Goal: Information Seeking & Learning: Find specific fact

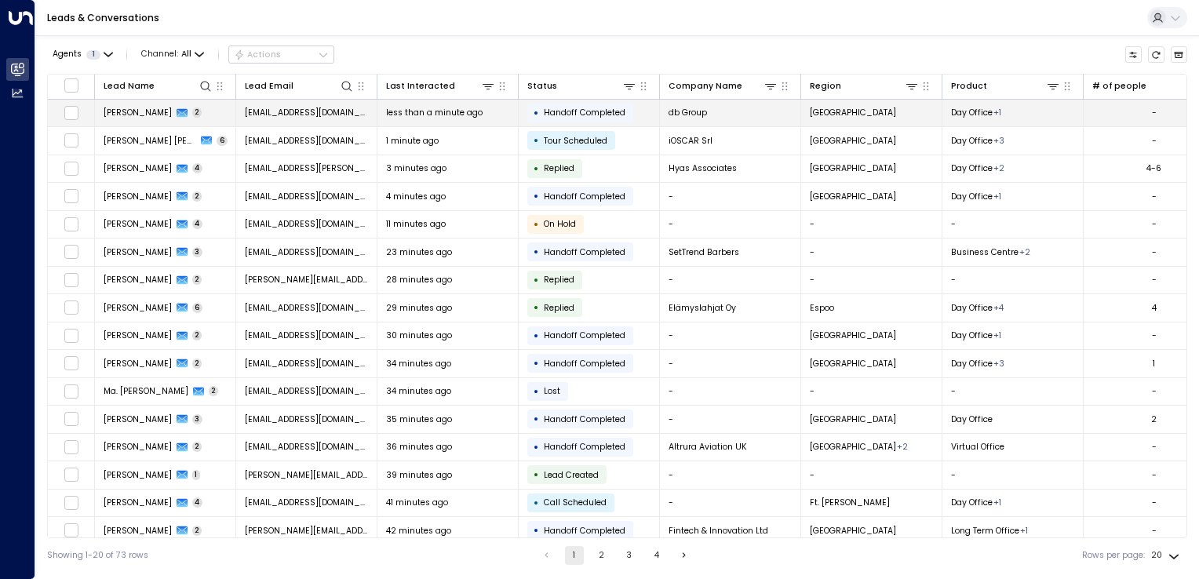
click at [290, 113] on span "[EMAIL_ADDRESS][DOMAIN_NAME]" at bounding box center [307, 113] width 124 height 12
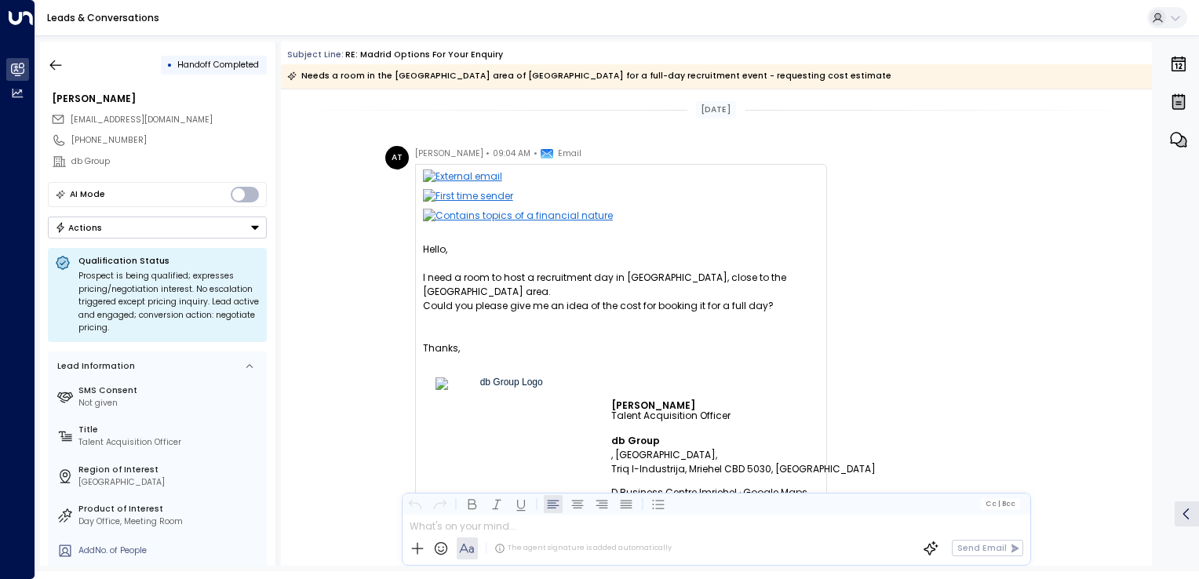
scroll to position [628, 0]
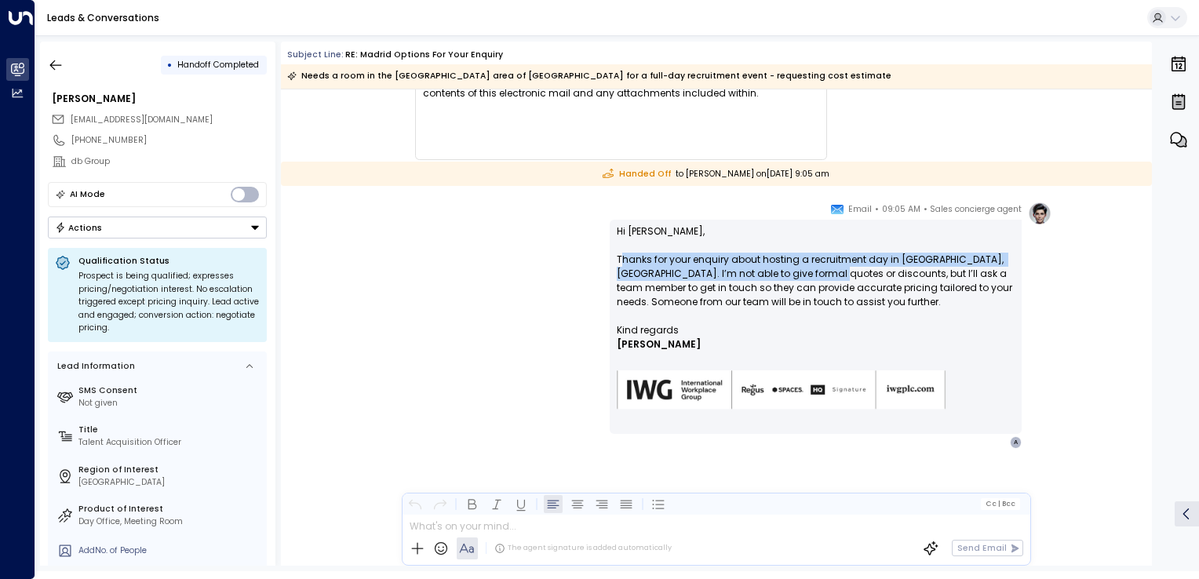
drag, startPoint x: 619, startPoint y: 261, endPoint x: 817, endPoint y: 279, distance: 198.6
click at [817, 279] on p "Hi Alessia, Thanks for your enquiry about hosting a recruitment day in Salamanc…" at bounding box center [816, 273] width 398 height 99
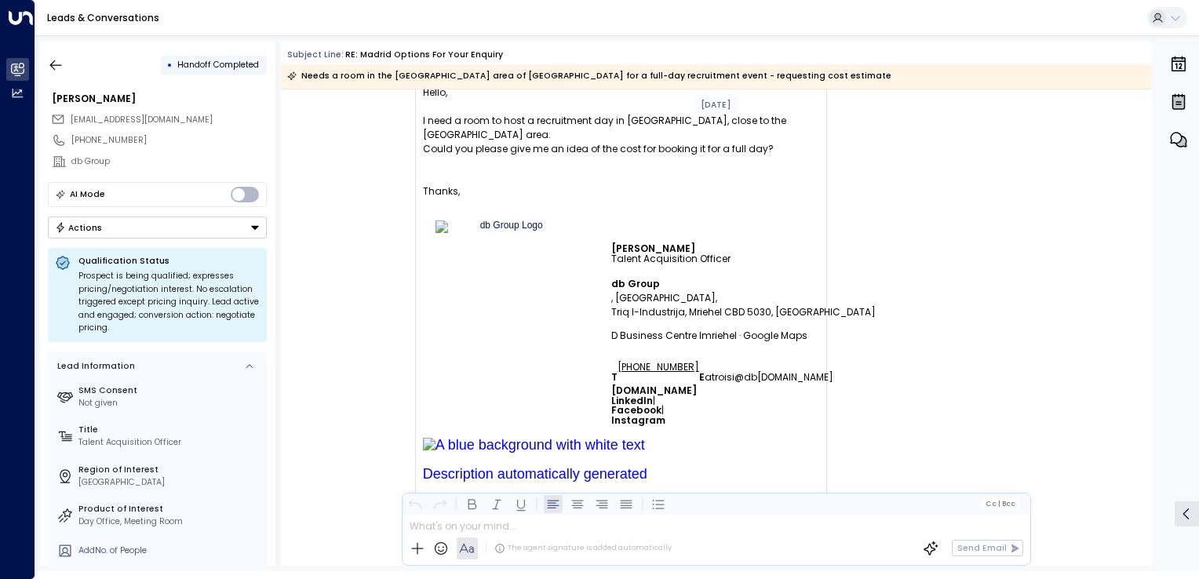
scroll to position [0, 0]
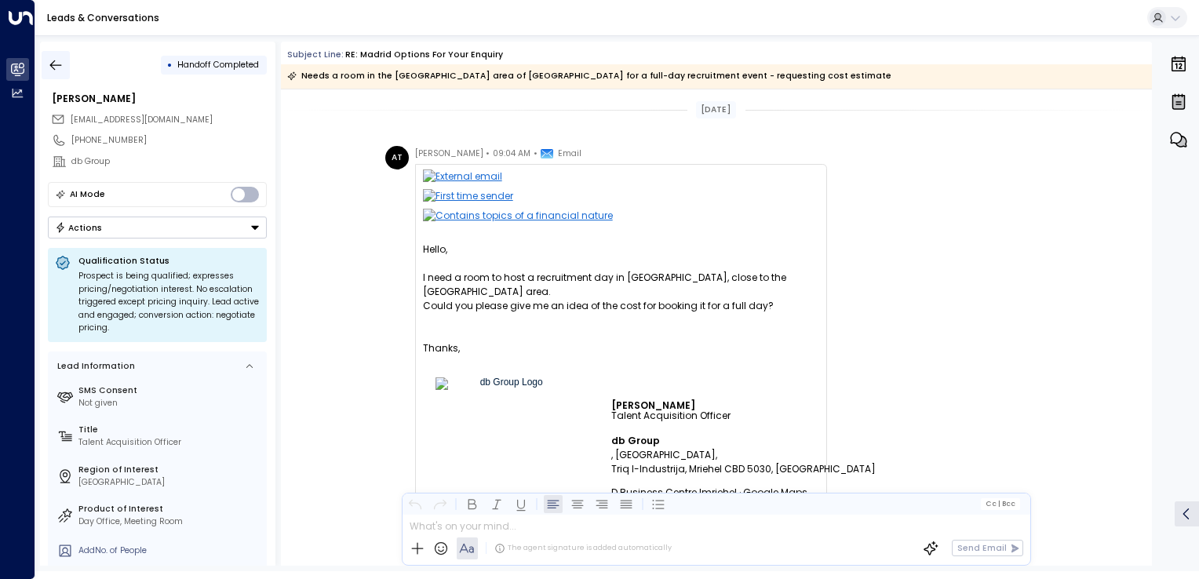
click at [57, 57] on icon "button" at bounding box center [56, 65] width 16 height 16
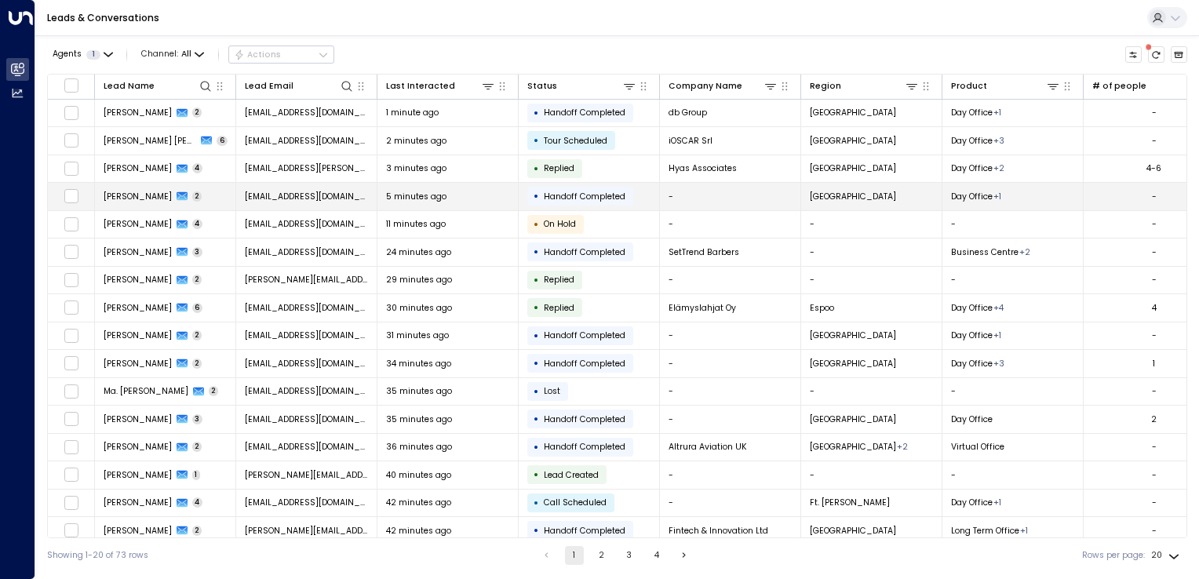
click at [283, 196] on span "hello@7point.co.uk" at bounding box center [307, 197] width 124 height 12
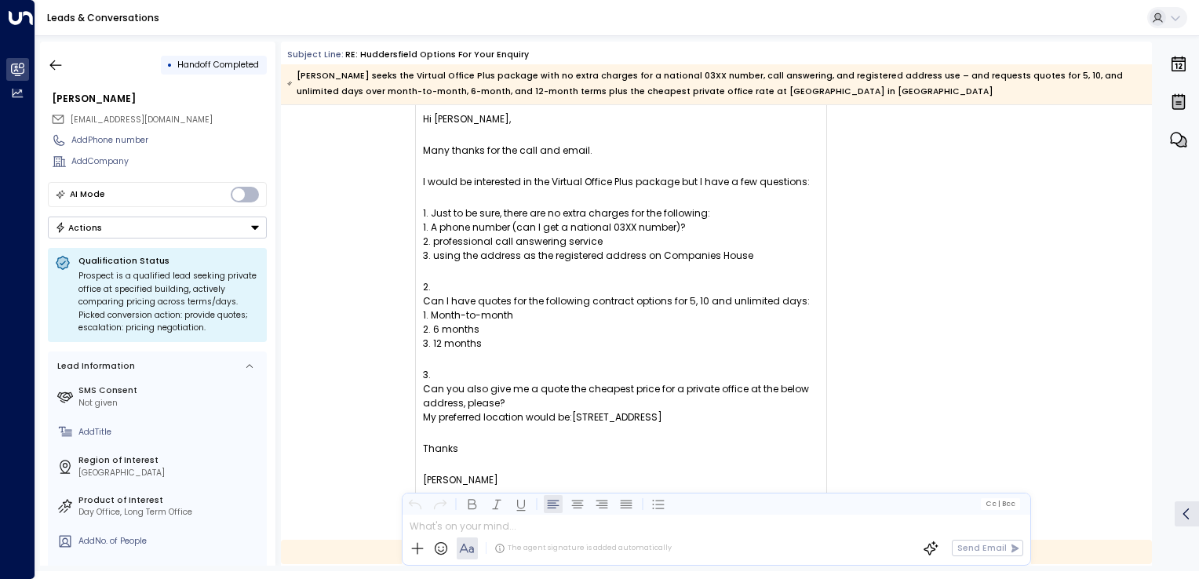
scroll to position [157, 0]
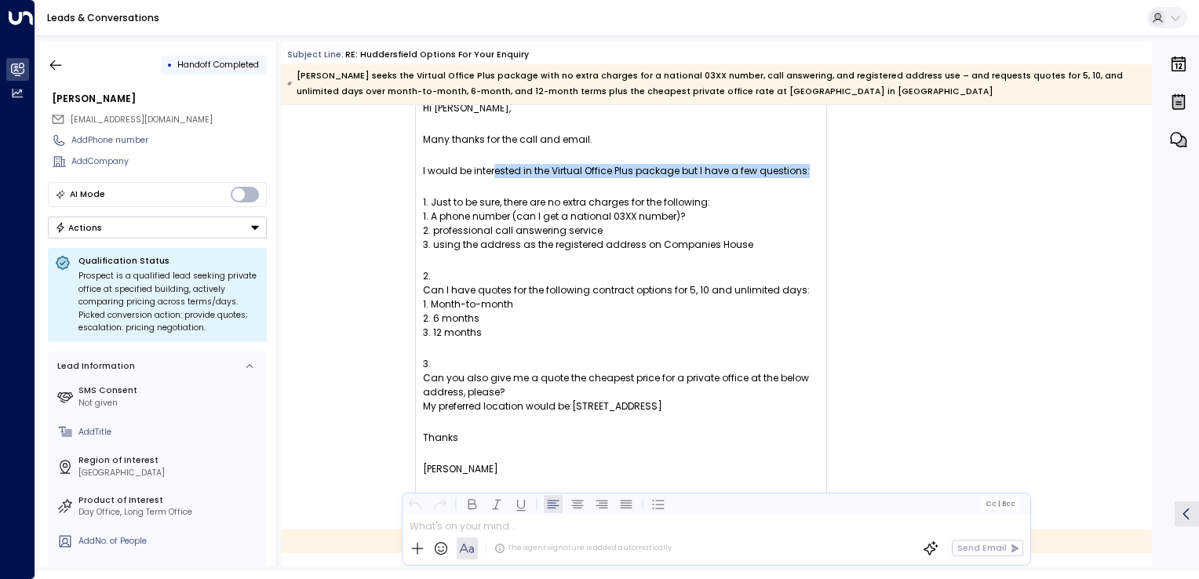
drag, startPoint x: 494, startPoint y: 175, endPoint x: 502, endPoint y: 181, distance: 9.6
click at [502, 181] on div "Hi Jenny, Many thanks for the call and email. I would be interested in the Virt…" at bounding box center [621, 297] width 396 height 392
drag, startPoint x: 502, startPoint y: 181, endPoint x: 461, endPoint y: 198, distance: 44.3
click at [461, 198] on span "Just to be sure, there are no extra charges for the following:" at bounding box center [570, 202] width 279 height 14
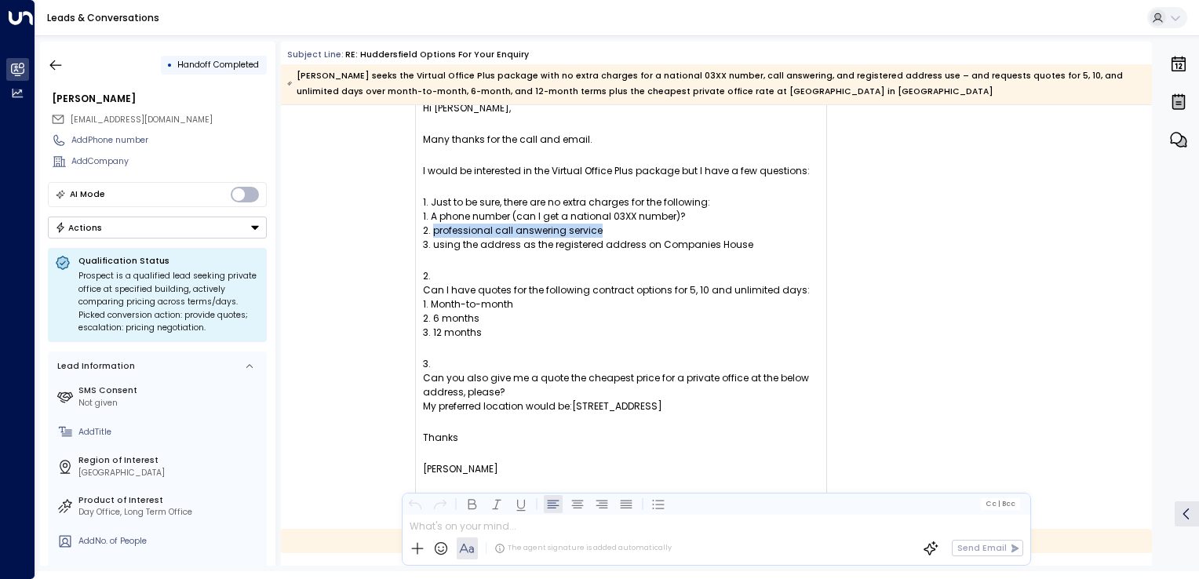
drag, startPoint x: 432, startPoint y: 228, endPoint x: 608, endPoint y: 231, distance: 176.6
click at [608, 231] on li "professional call answering service" at bounding box center [621, 231] width 396 height 14
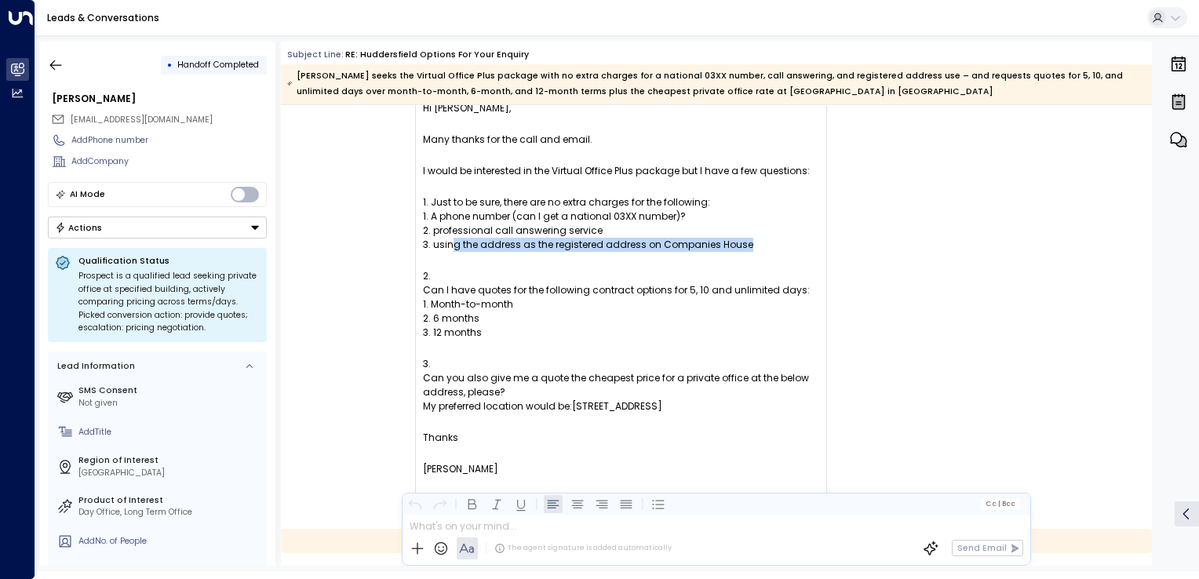
drag, startPoint x: 453, startPoint y: 248, endPoint x: 751, endPoint y: 246, distance: 298.2
click at [751, 246] on li "using the address as the registered address on Companies House" at bounding box center [621, 245] width 396 height 14
click at [835, 463] on div "h hello@7point.co.uk • 08:59 AM • Email Hi Jenny, Many thanks for the call and …" at bounding box center [718, 259] width 667 height 509
click at [93, 114] on span "hello@7point.co.uk" at bounding box center [142, 120] width 142 height 12
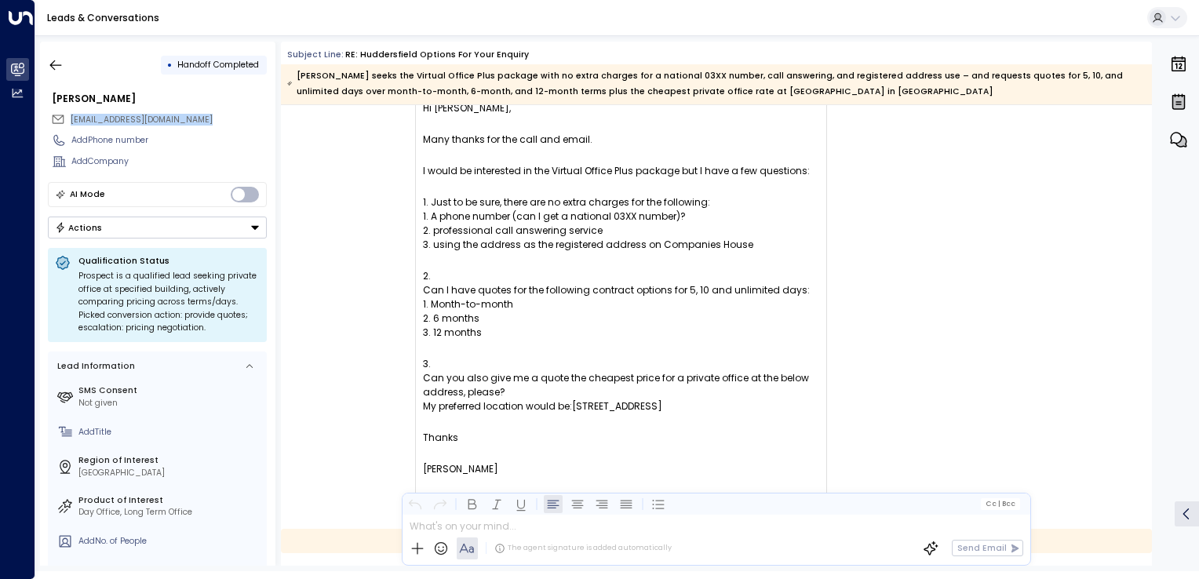
click at [93, 114] on span "hello@7point.co.uk" at bounding box center [142, 120] width 142 height 13
copy div "hello@7point.co.uk"
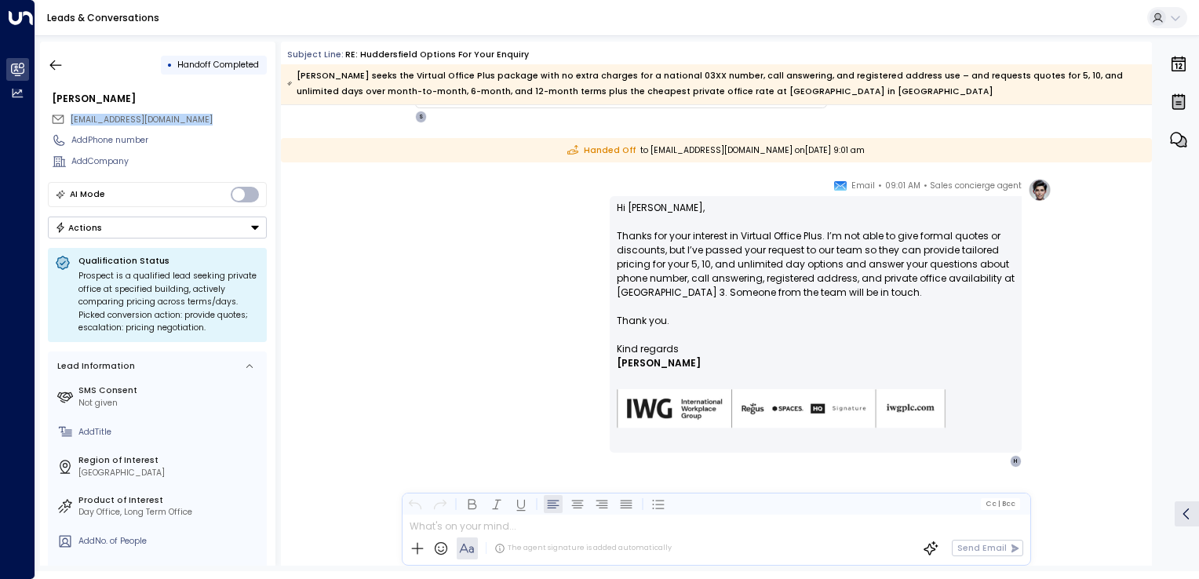
scroll to position [549, 0]
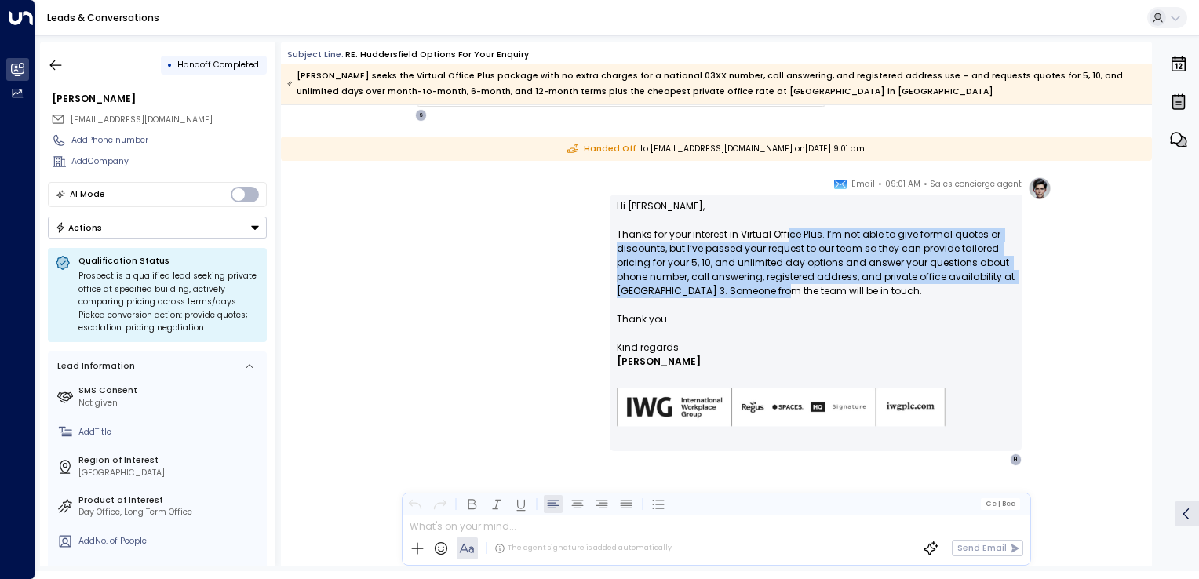
drag, startPoint x: 788, startPoint y: 232, endPoint x: 763, endPoint y: 286, distance: 59.7
click at [763, 286] on p "Hi Tony, Thanks for your interest in Virtual Office Plus. I’m not able to give …" at bounding box center [816, 269] width 398 height 141
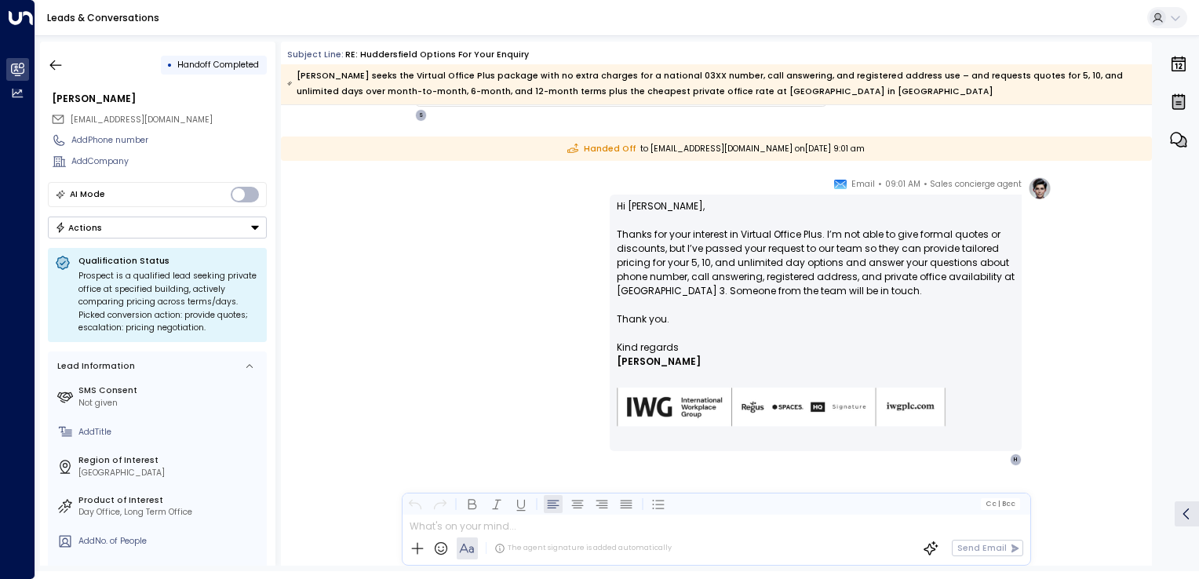
drag, startPoint x: 763, startPoint y: 286, endPoint x: 720, endPoint y: 316, distance: 52.0
click at [720, 316] on p "Hi Tony, Thanks for your interest in Virtual Office Plus. I’m not able to give …" at bounding box center [816, 269] width 398 height 141
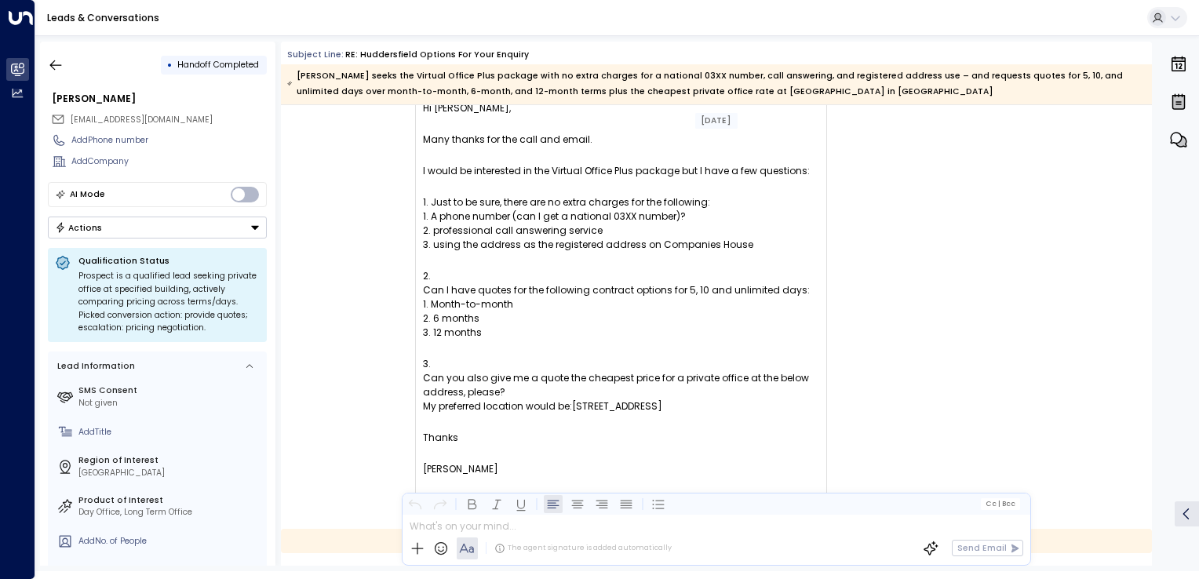
scroll to position [314, 0]
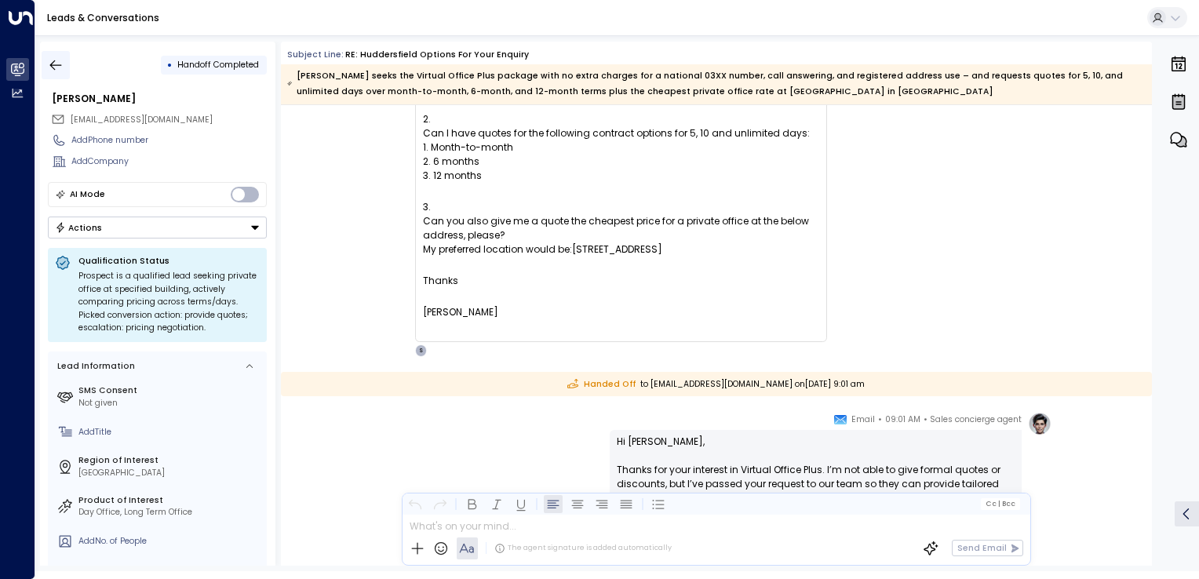
click at [57, 70] on icon "button" at bounding box center [56, 65] width 16 height 16
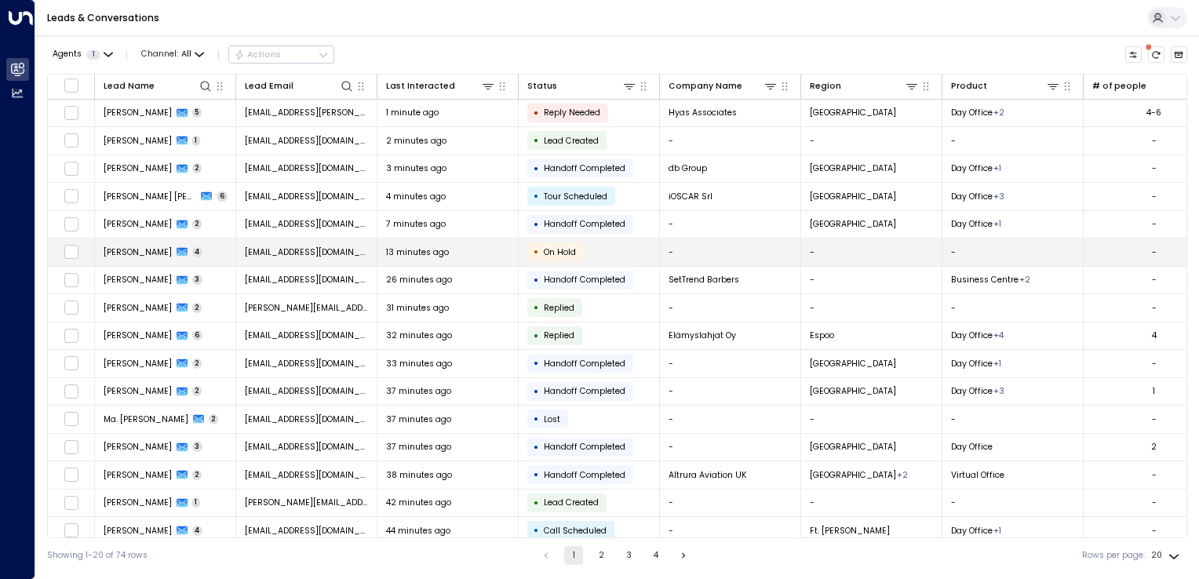
click at [289, 258] on td "iroinname@gmail.com" at bounding box center [306, 252] width 141 height 27
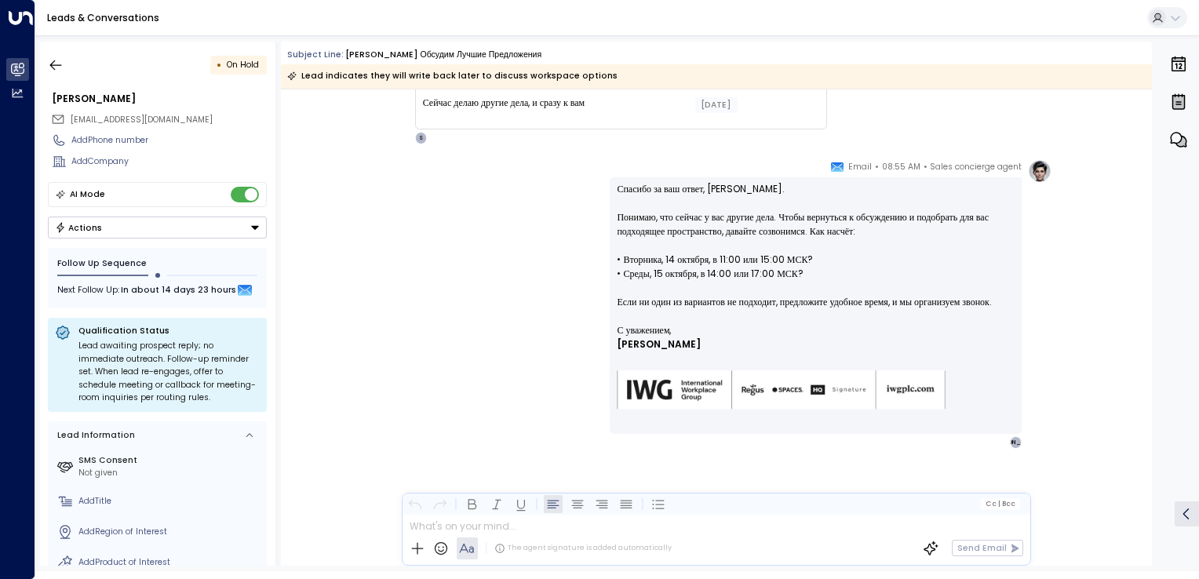
scroll to position [609, 0]
click at [47, 71] on button "button" at bounding box center [56, 65] width 28 height 28
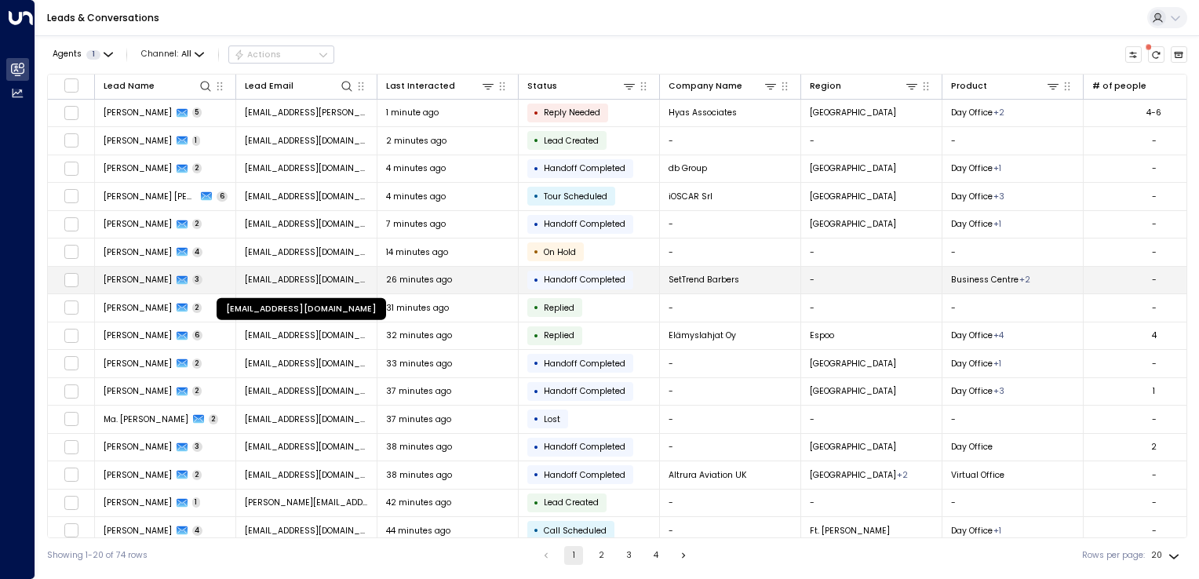
click at [317, 278] on span "mohammedishaqshabbir@gmail.com" at bounding box center [307, 280] width 124 height 12
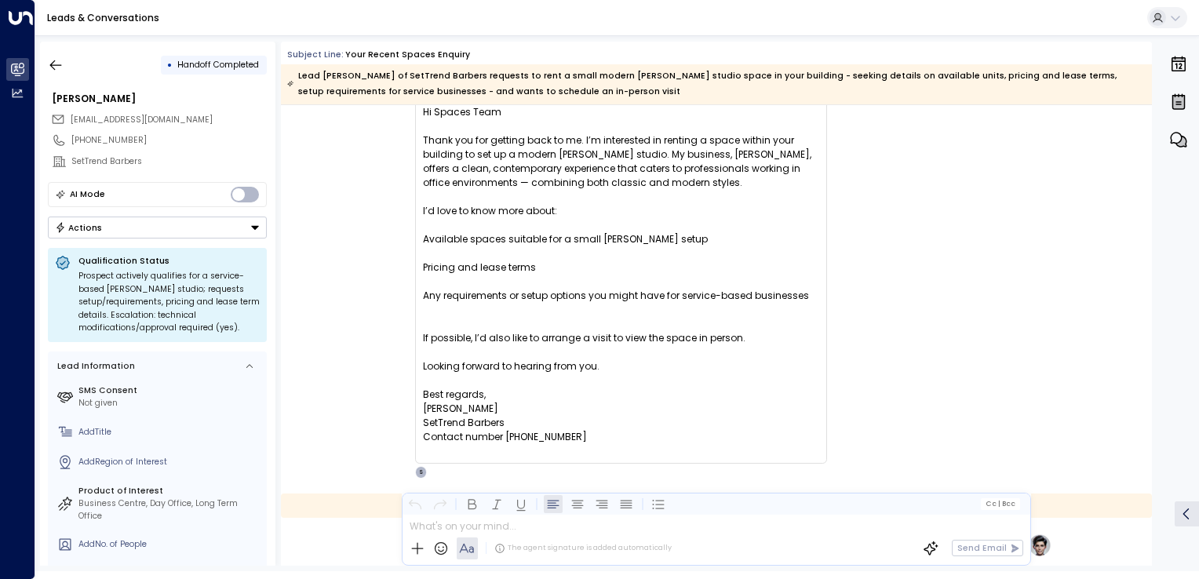
scroll to position [232, 0]
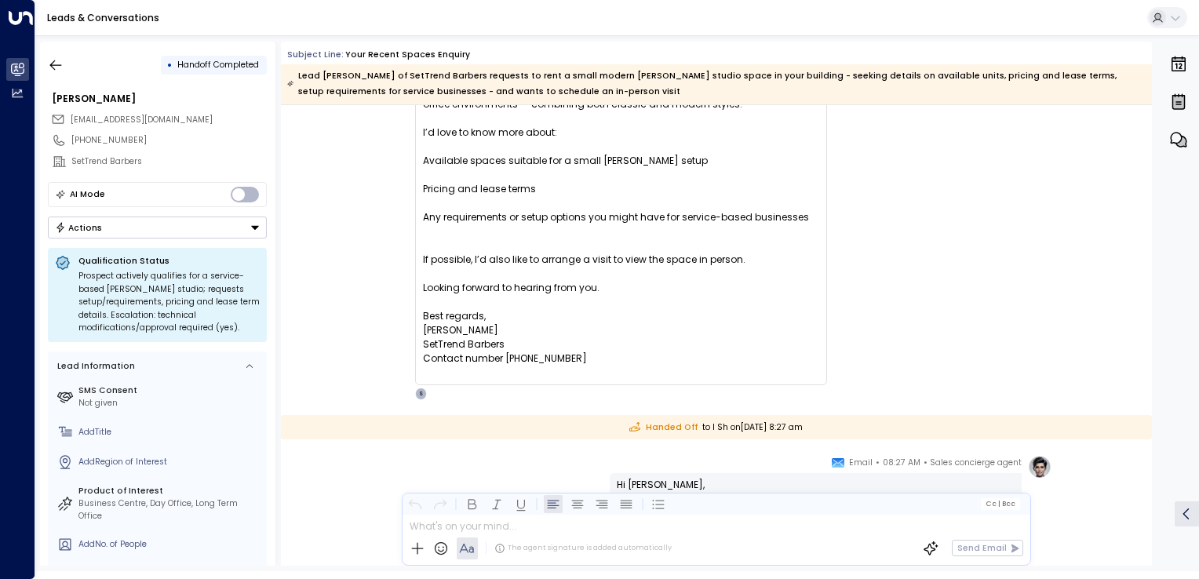
click at [162, 116] on span "mohammedishaqshabbir@gmail.com" at bounding box center [142, 120] width 142 height 12
copy div "mohammedishaqshabbir@gmail.com"
click at [547, 264] on div "If possible, I’d also like to arrange a visit to view the space in person." at bounding box center [621, 260] width 396 height 14
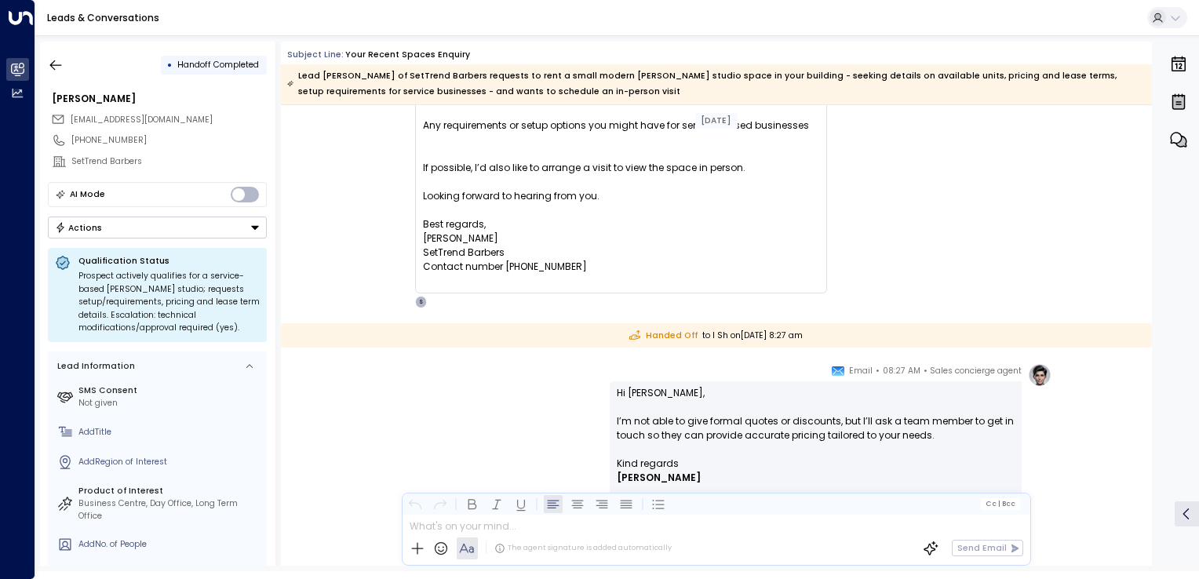
scroll to position [549, 0]
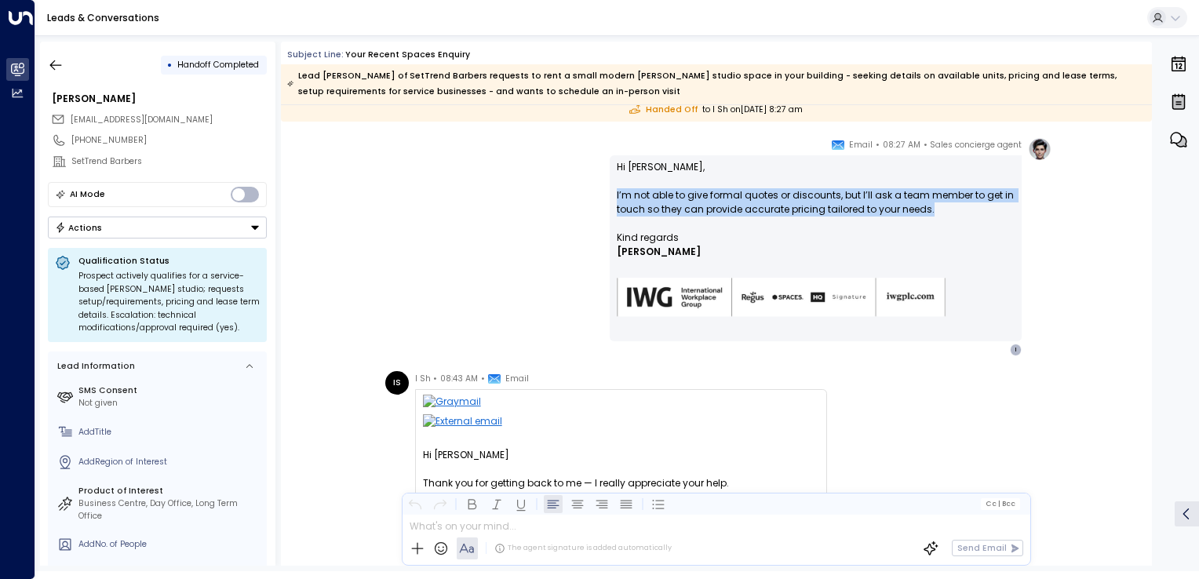
drag, startPoint x: 613, startPoint y: 194, endPoint x: 941, endPoint y: 210, distance: 328.5
click at [941, 210] on div "Hi Mohammed, I’m not able to give formal quotes or discounts, but I’ll ask a te…" at bounding box center [816, 248] width 412 height 186
copy p "I’m not able to give formal quotes or discounts, but I’ll ask a team member to …"
click at [63, 65] on icon "button" at bounding box center [56, 65] width 16 height 16
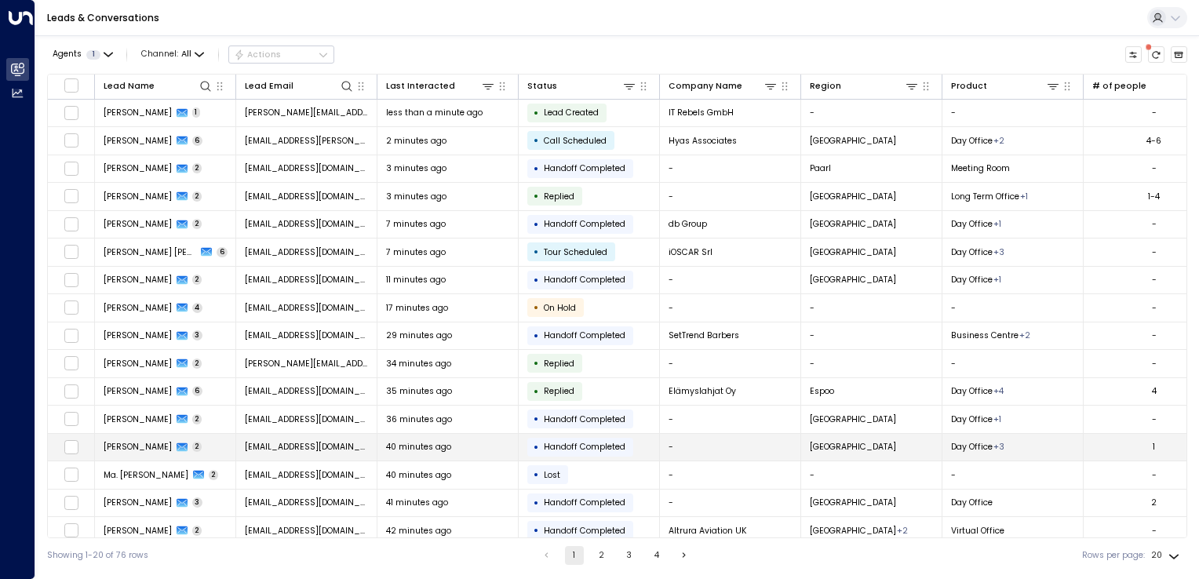
click at [293, 444] on span "mateokliman@gmail.com" at bounding box center [307, 447] width 124 height 12
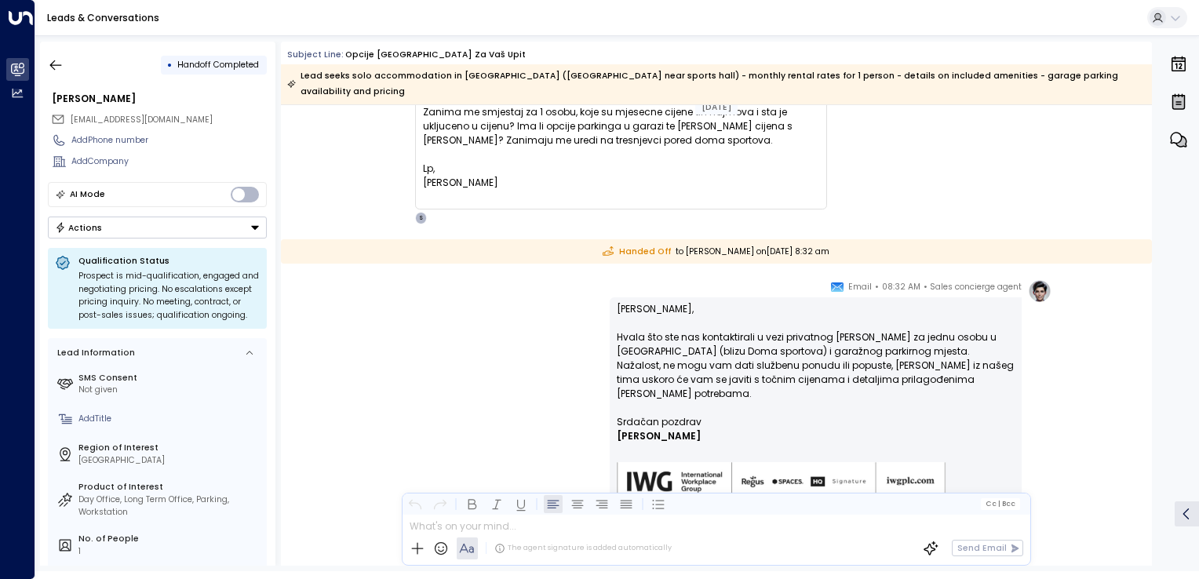
scroll to position [235, 0]
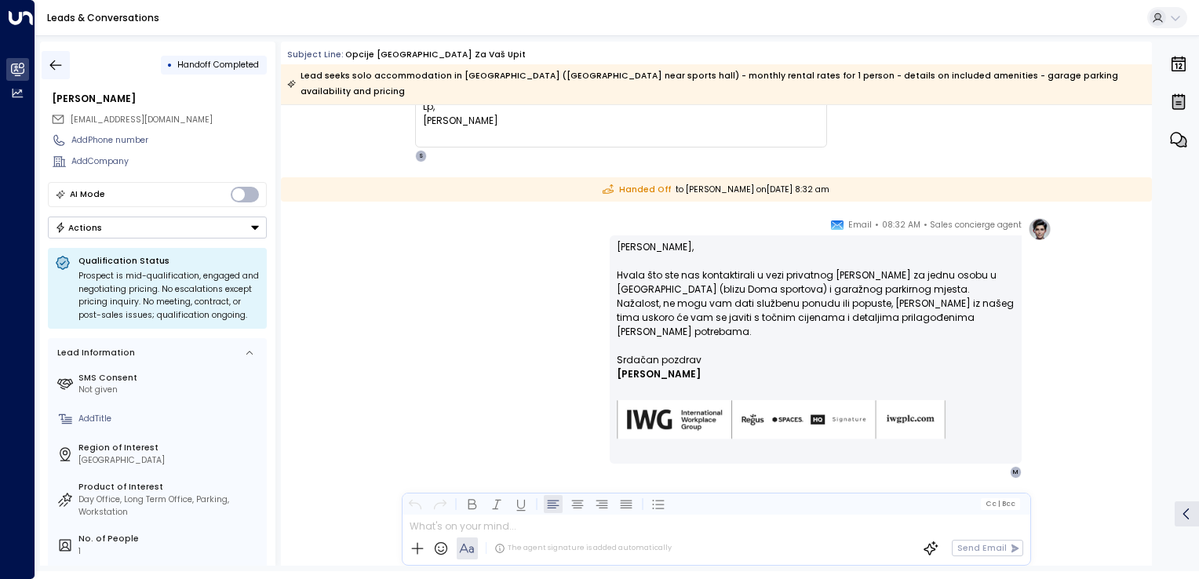
click at [55, 57] on icon "button" at bounding box center [56, 65] width 16 height 16
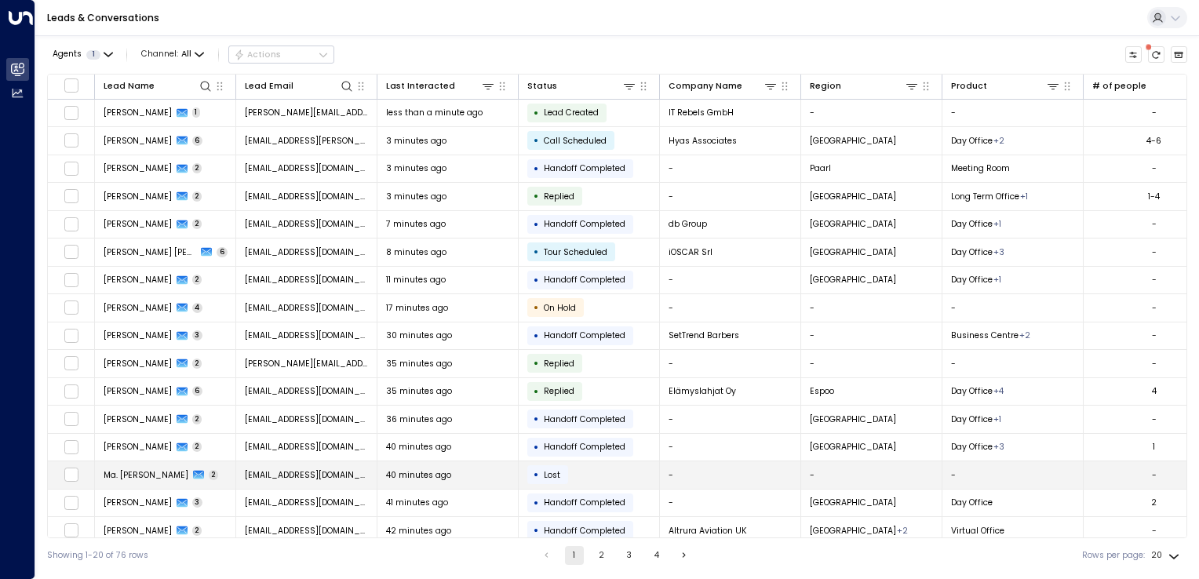
click at [336, 472] on span "happygoland23@gmail.com" at bounding box center [307, 475] width 124 height 12
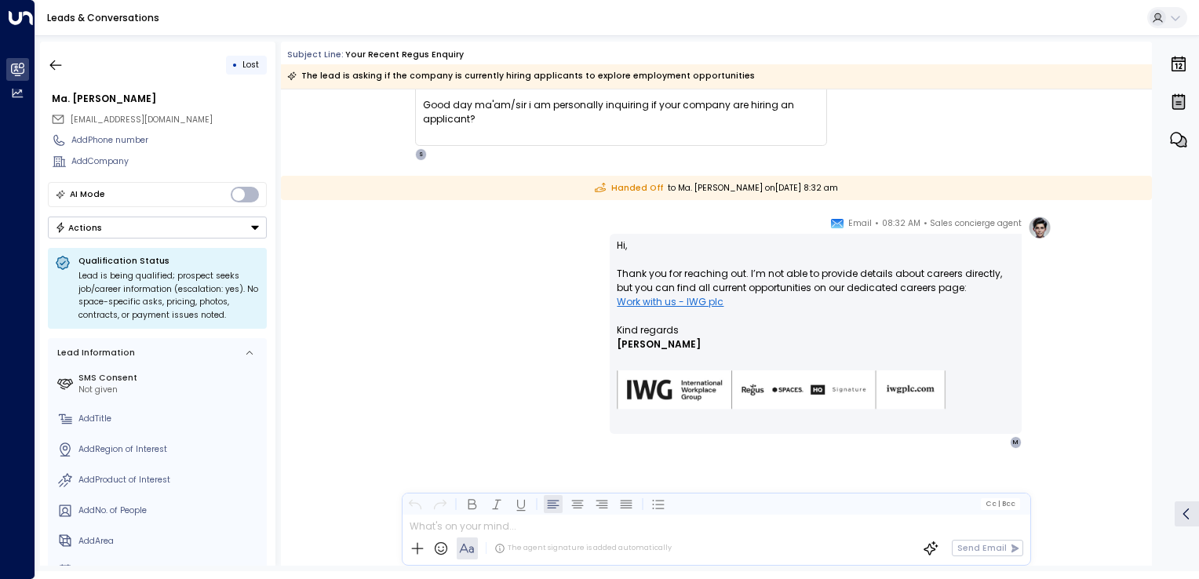
scroll to position [144, 0]
click at [63, 61] on icon "button" at bounding box center [56, 65] width 16 height 16
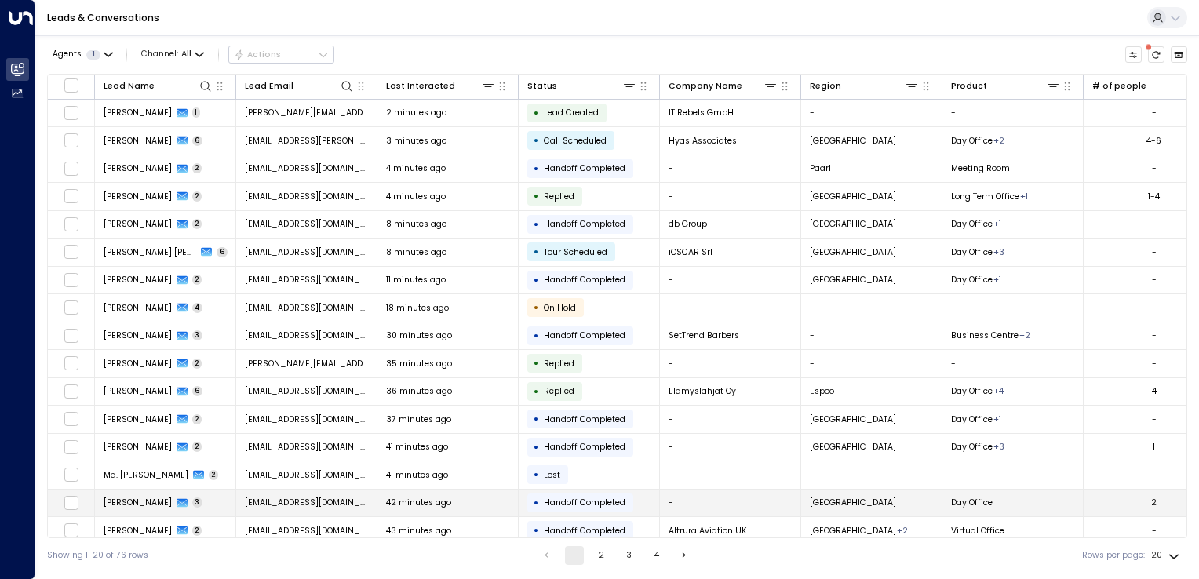
click at [309, 497] on span "avennoe@gmail.com" at bounding box center [307, 503] width 124 height 12
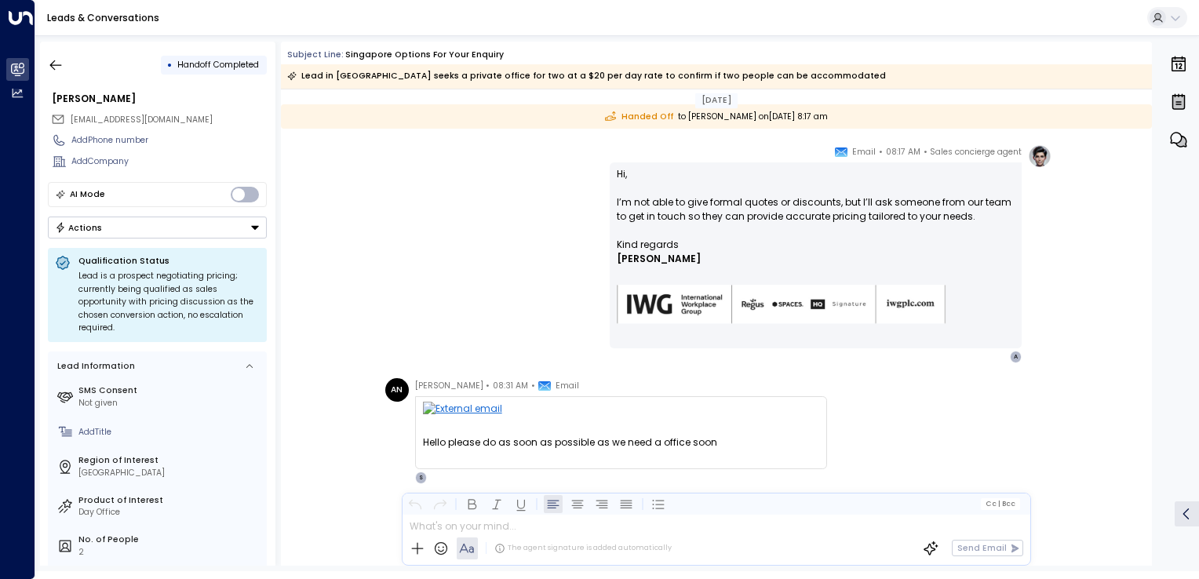
scroll to position [271, 0]
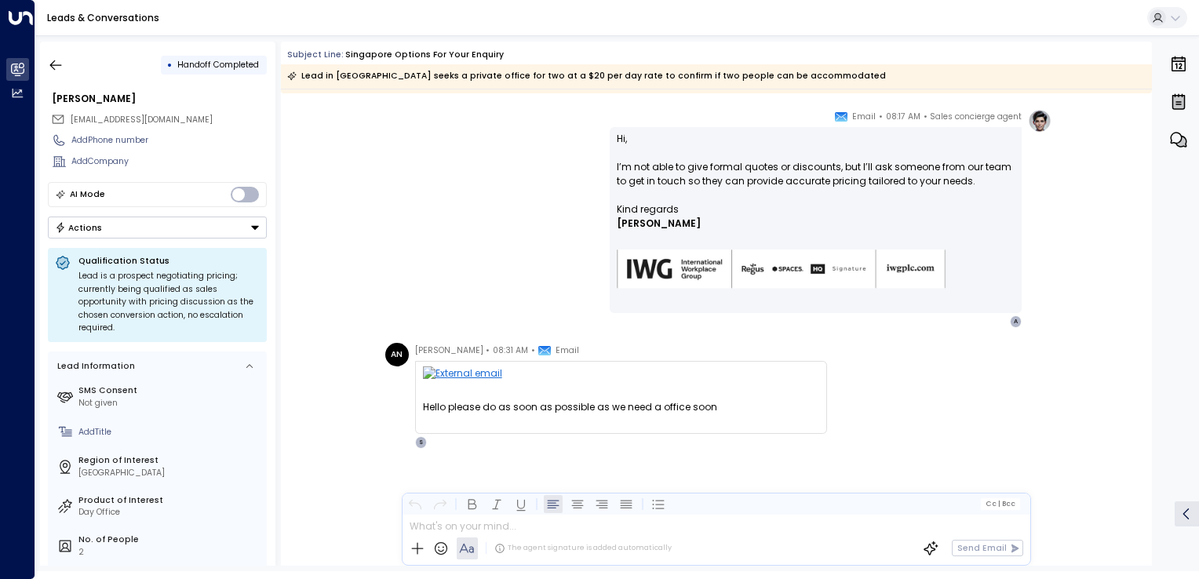
click at [516, 458] on div "AN Aven Noe • 08:31 AM • Email Hello please do as soon as possible as we need a…" at bounding box center [716, 455] width 871 height 224
click at [110, 115] on span "avennoe@gmail.com" at bounding box center [142, 120] width 142 height 12
copy div "avennoe@gmail.com"
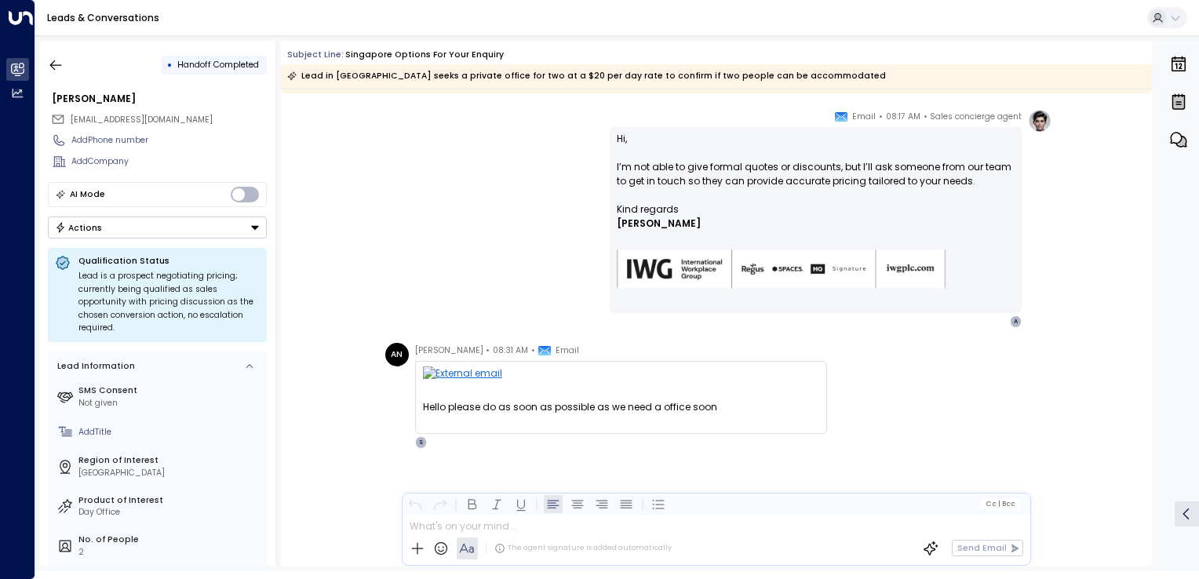
click at [618, 173] on p "Hi, I’m not able to give formal quotes or discounts, but I’ll ask someone from …" at bounding box center [816, 167] width 398 height 71
drag, startPoint x: 618, startPoint y: 162, endPoint x: 670, endPoint y: 157, distance: 52.0
click at [670, 157] on p "Hi, I’m not able to give formal quotes or discounts, but I’ll ask someone from …" at bounding box center [816, 167] width 398 height 71
drag, startPoint x: 670, startPoint y: 157, endPoint x: 615, endPoint y: 168, distance: 56.8
click at [615, 168] on div "Hi, I’m not able to give formal quotes or discounts, but I’ll ask someone from …" at bounding box center [816, 220] width 412 height 186
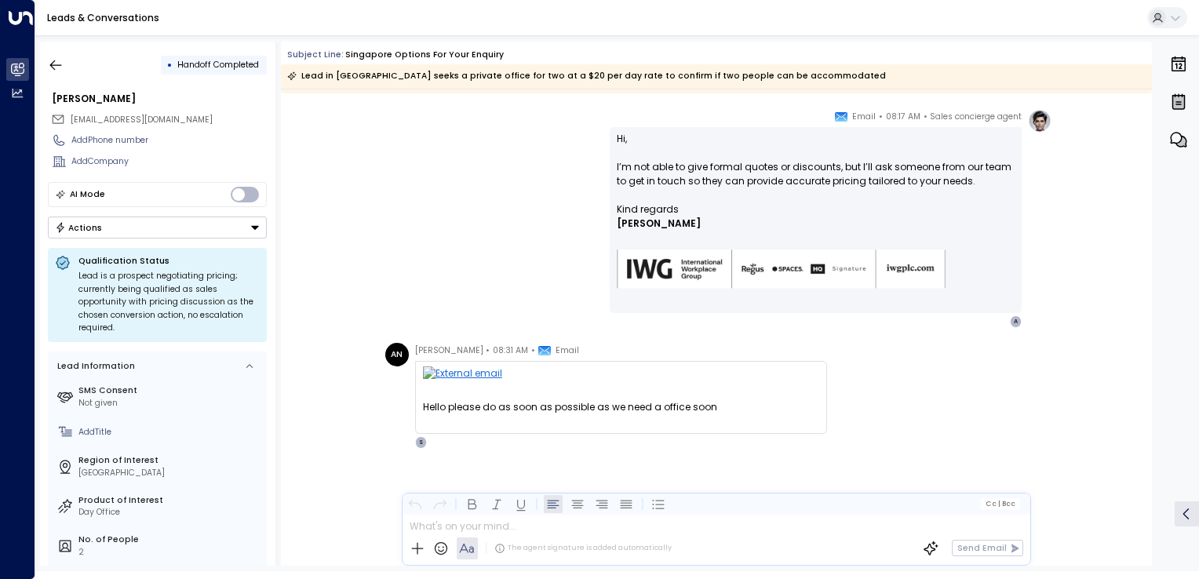
click at [619, 166] on p "Hi, I’m not able to give formal quotes or discounts, but I’ll ask someone from …" at bounding box center [816, 167] width 398 height 71
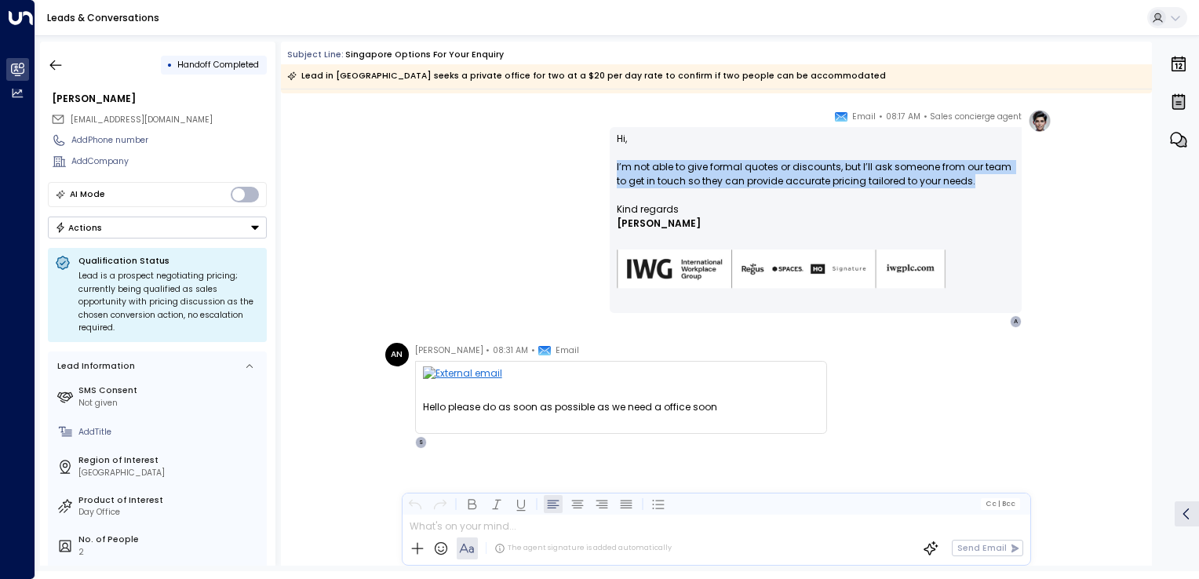
drag, startPoint x: 615, startPoint y: 167, endPoint x: 983, endPoint y: 182, distance: 369.2
click at [983, 182] on div "Hi, I’m not able to give formal quotes or discounts, but I’ll ask someone from …" at bounding box center [816, 220] width 412 height 186
copy p "I’m not able to give formal quotes or discounts, but I’ll ask someone from our …"
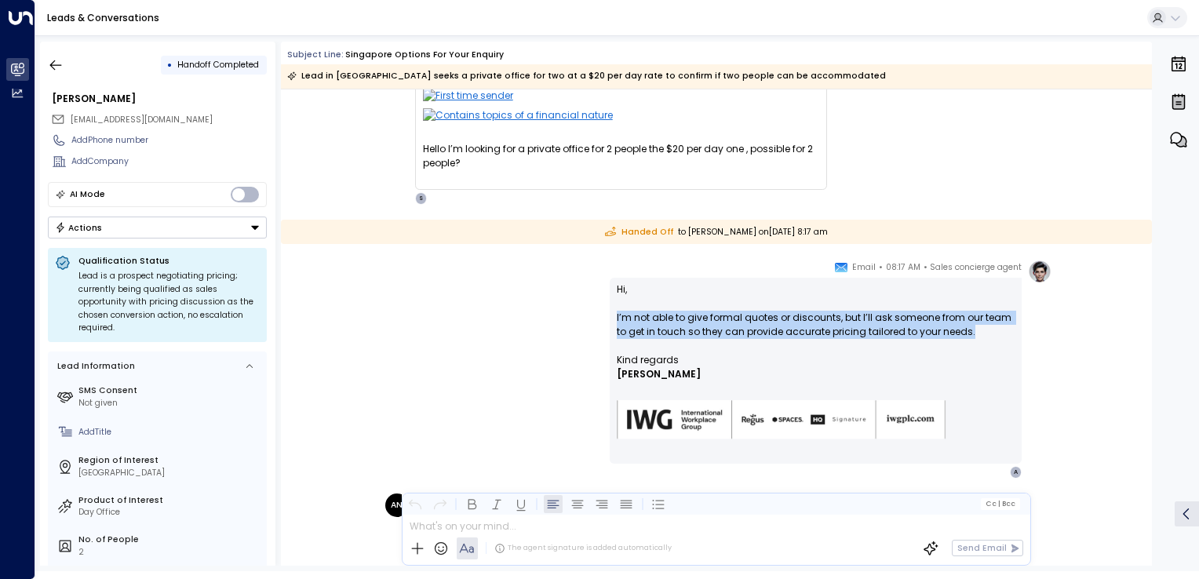
scroll to position [114, 0]
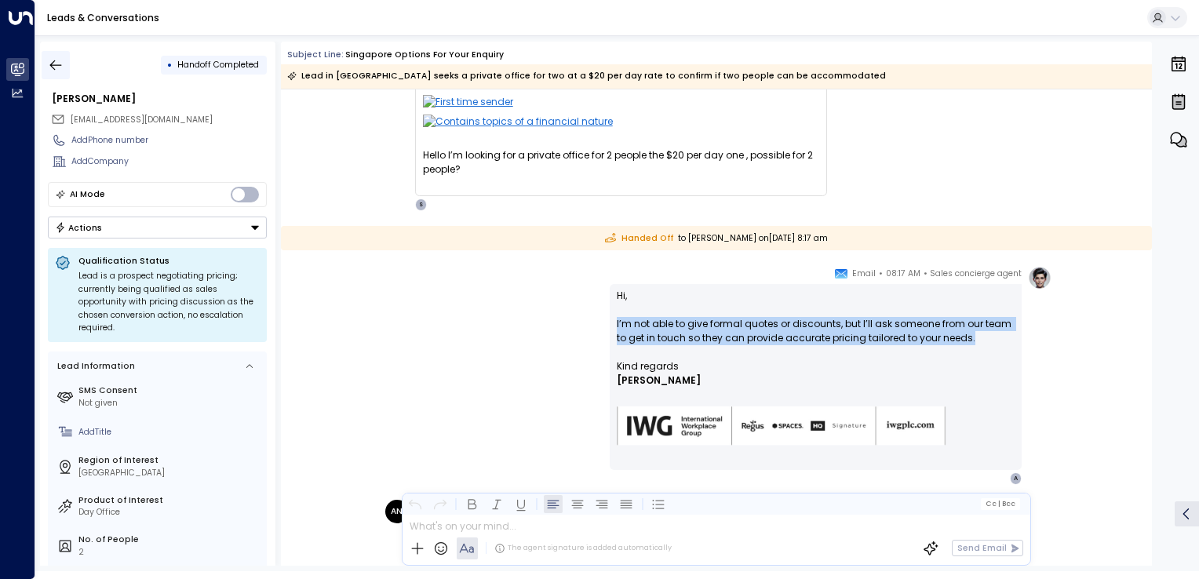
click at [57, 62] on icon "button" at bounding box center [56, 65] width 16 height 16
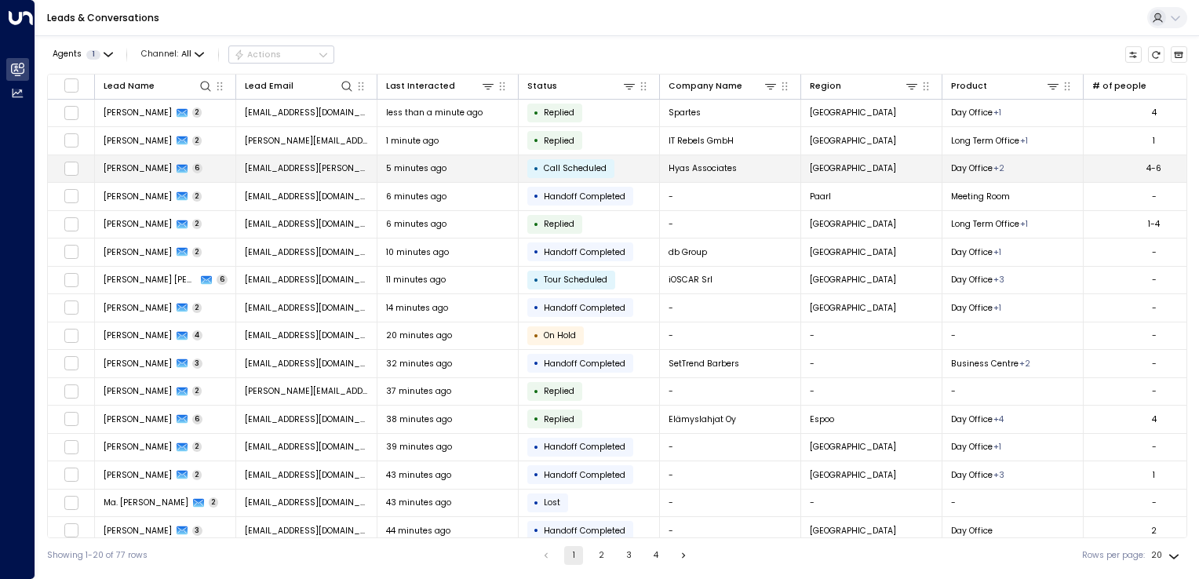
click at [286, 174] on td "matt.bowers@hyas.co.uk" at bounding box center [306, 168] width 141 height 27
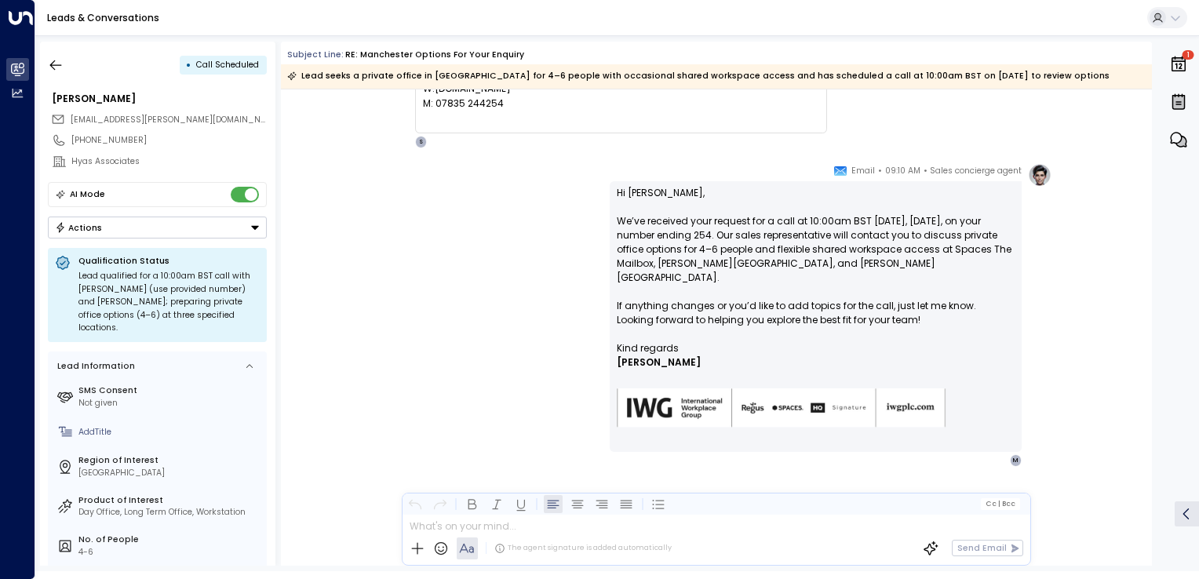
scroll to position [1657, 0]
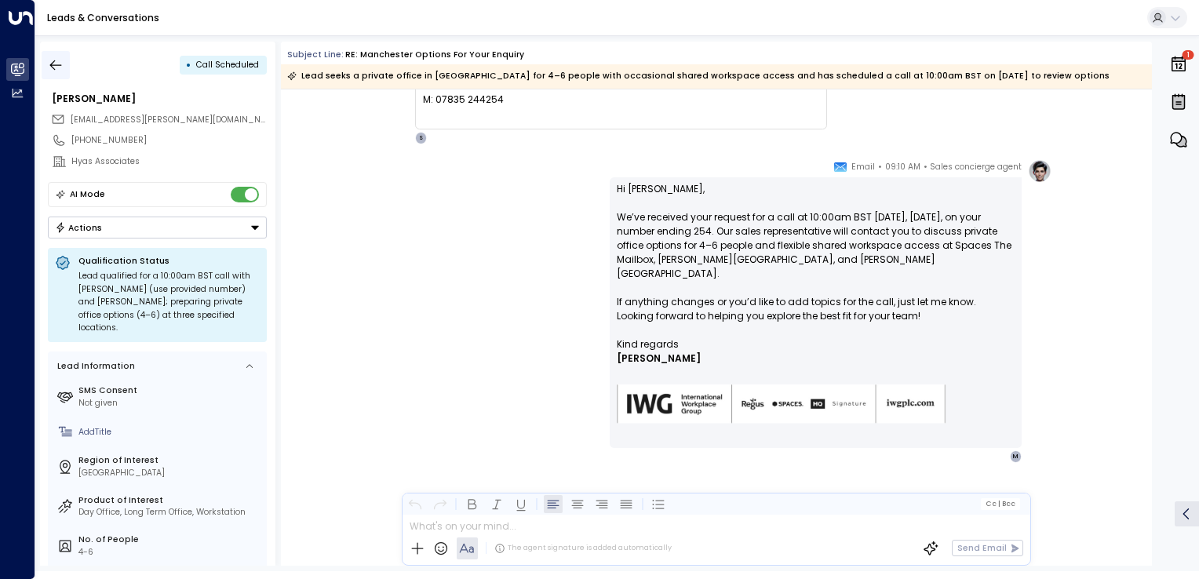
click at [61, 72] on icon "button" at bounding box center [56, 65] width 16 height 16
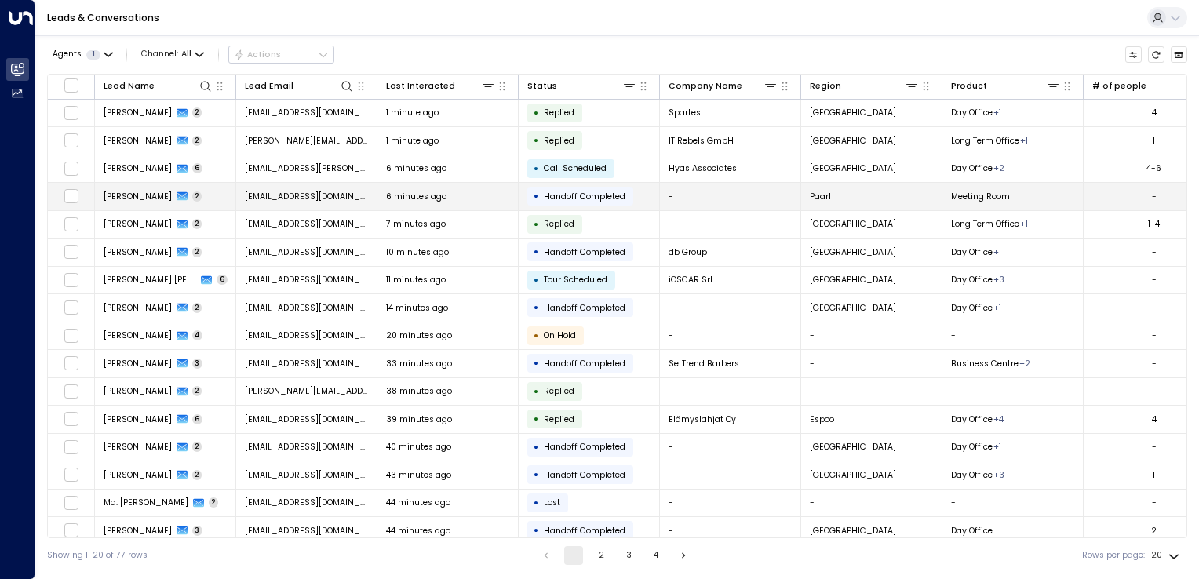
click at [345, 199] on td "schalk2905@gmail.com" at bounding box center [306, 196] width 141 height 27
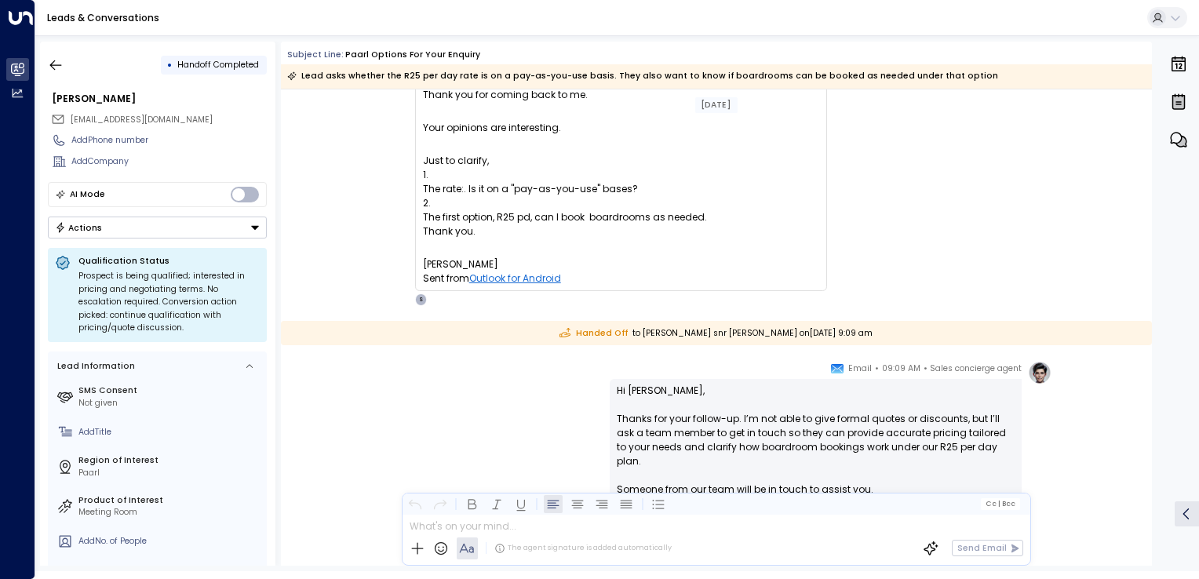
scroll to position [381, 0]
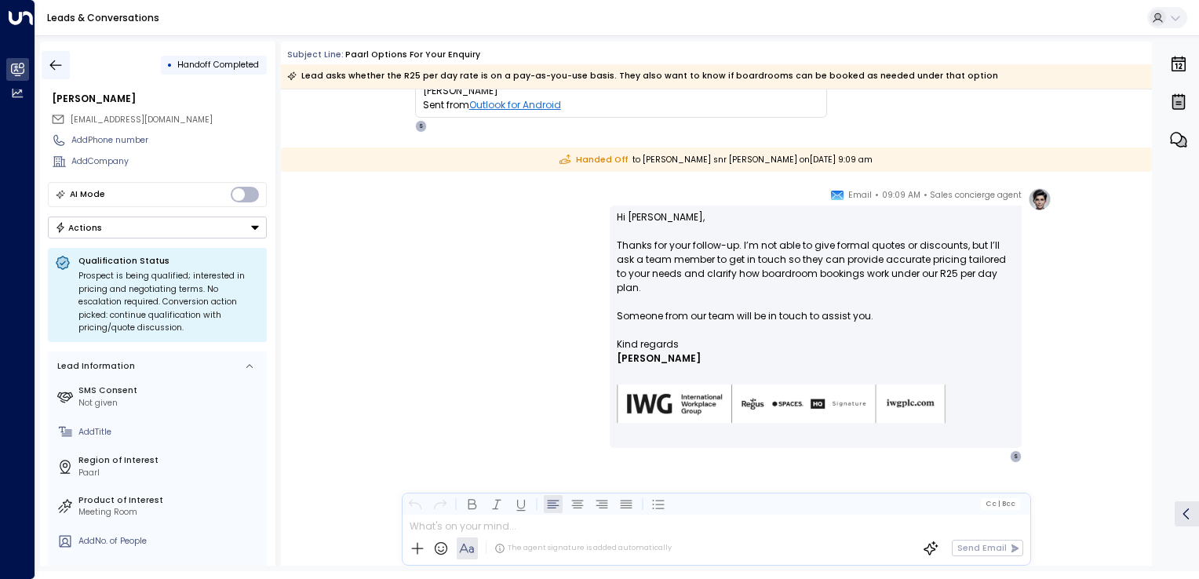
click at [62, 58] on icon "button" at bounding box center [56, 65] width 16 height 16
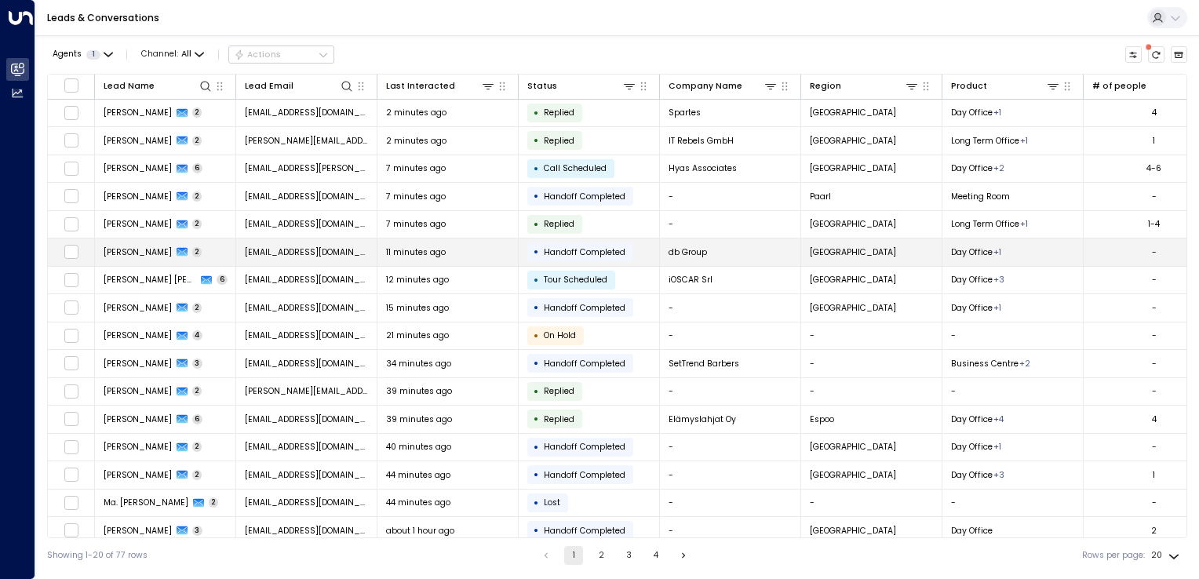
click at [350, 254] on span "atroisi@dbgroupmalta.com" at bounding box center [307, 252] width 124 height 12
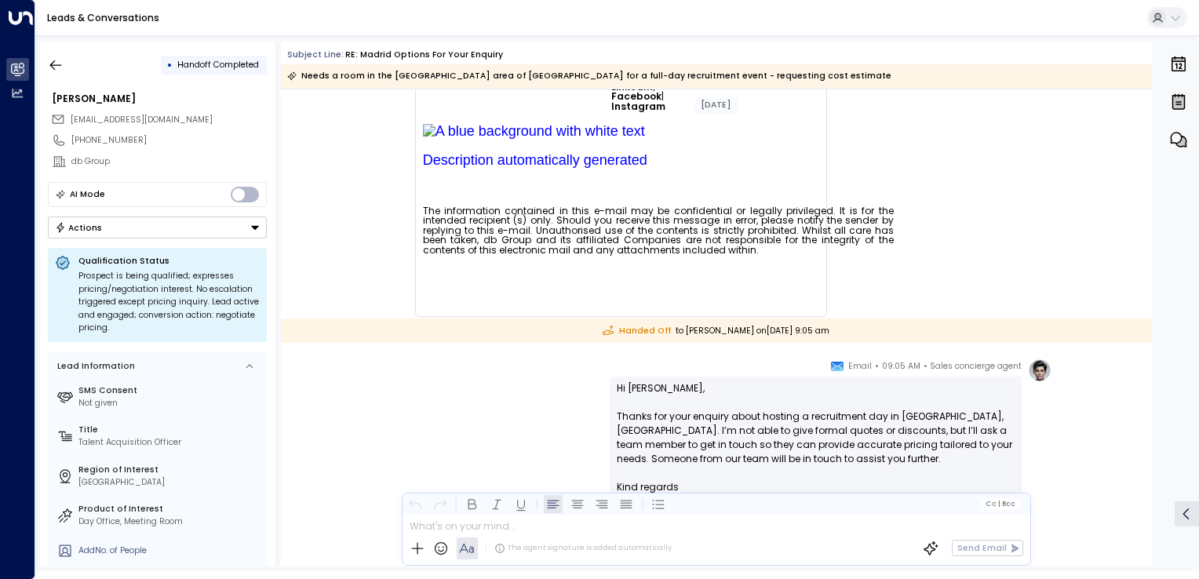
scroll to position [628, 0]
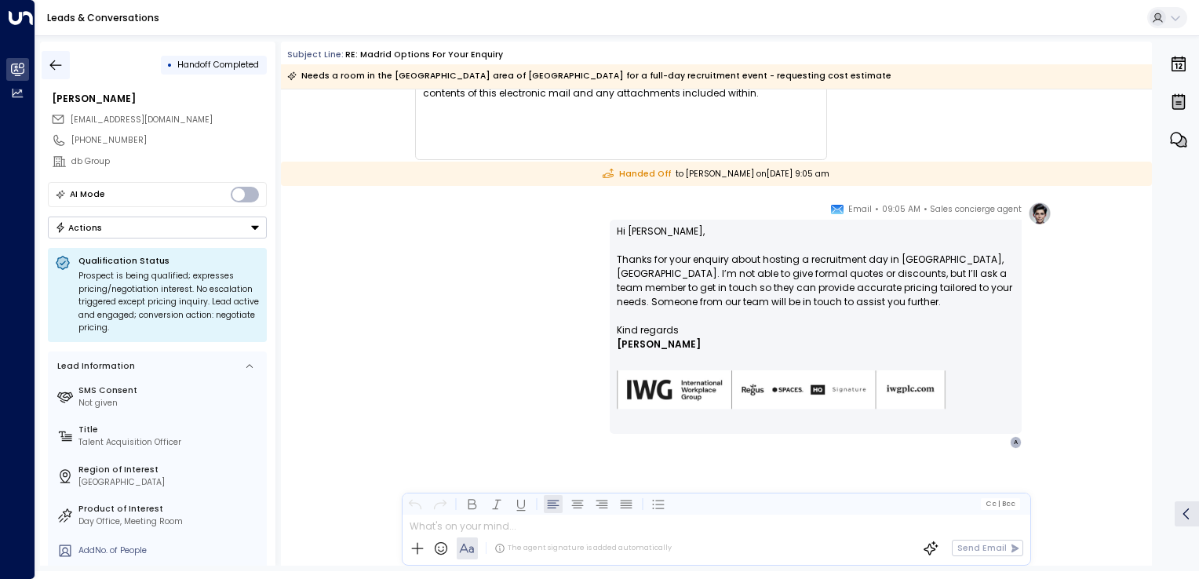
click at [60, 72] on icon "button" at bounding box center [56, 65] width 16 height 16
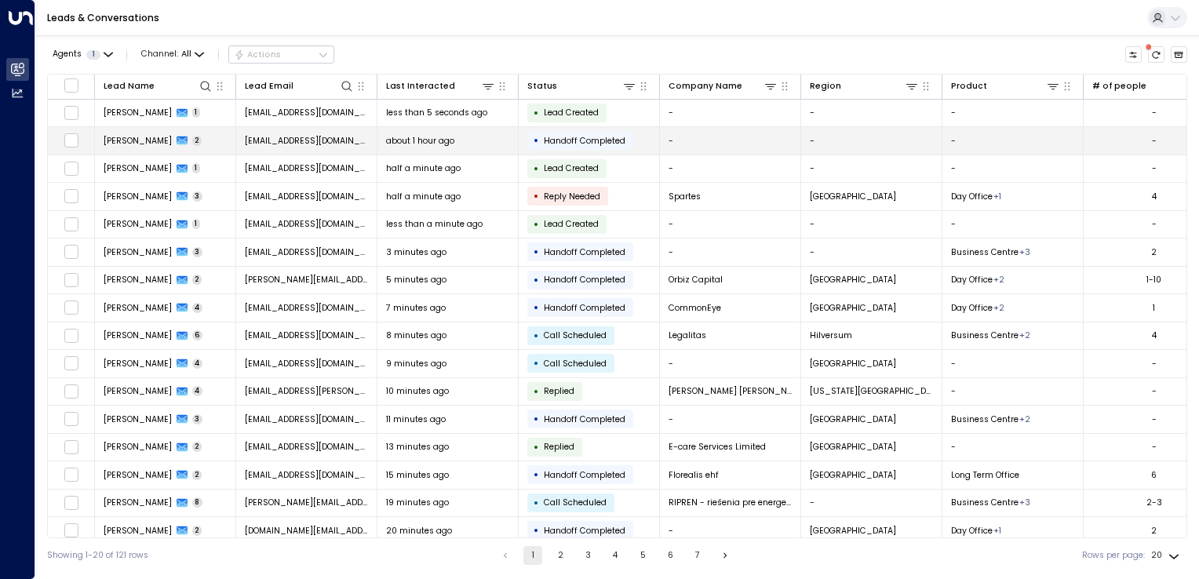
click at [306, 149] on td "[EMAIL_ADDRESS][DOMAIN_NAME]" at bounding box center [306, 140] width 141 height 27
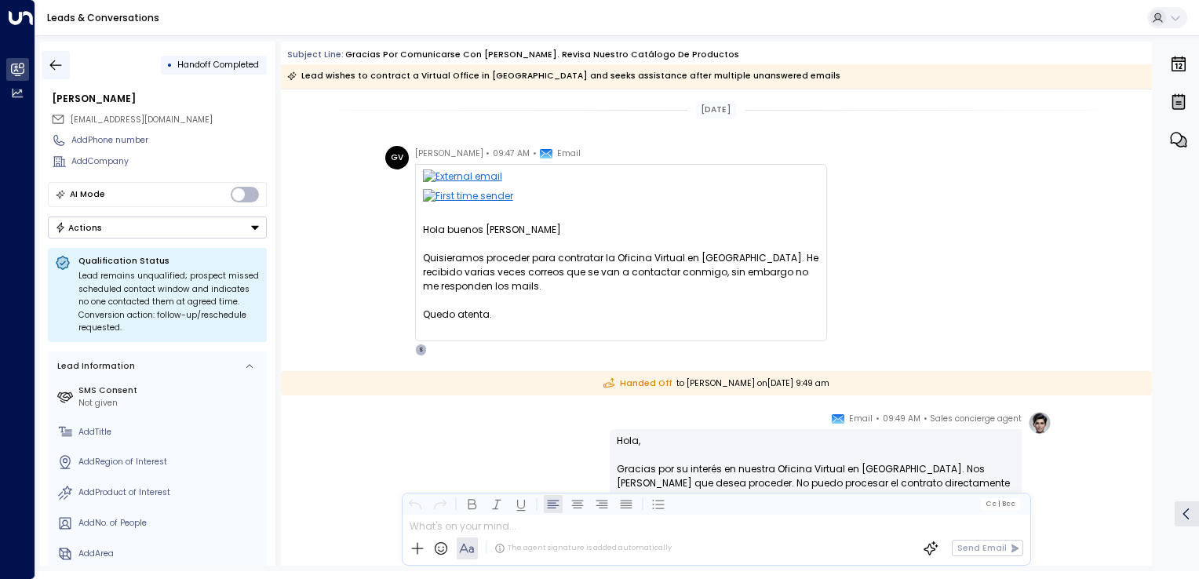
click at [57, 66] on icon "button" at bounding box center [56, 65] width 16 height 16
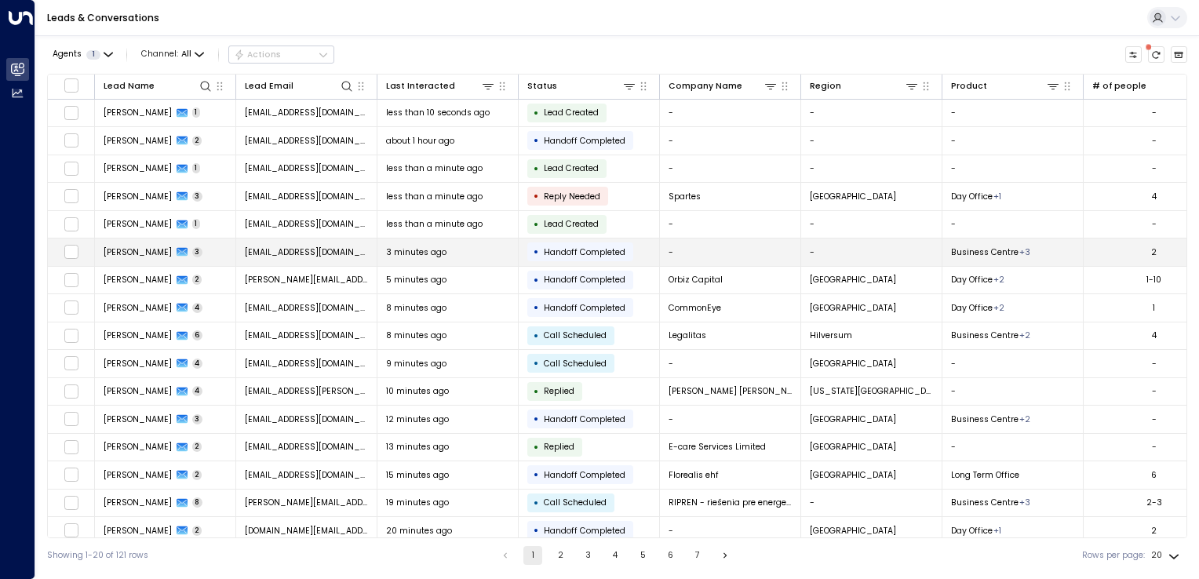
click at [308, 253] on span "[EMAIL_ADDRESS][DOMAIN_NAME]" at bounding box center [307, 252] width 124 height 12
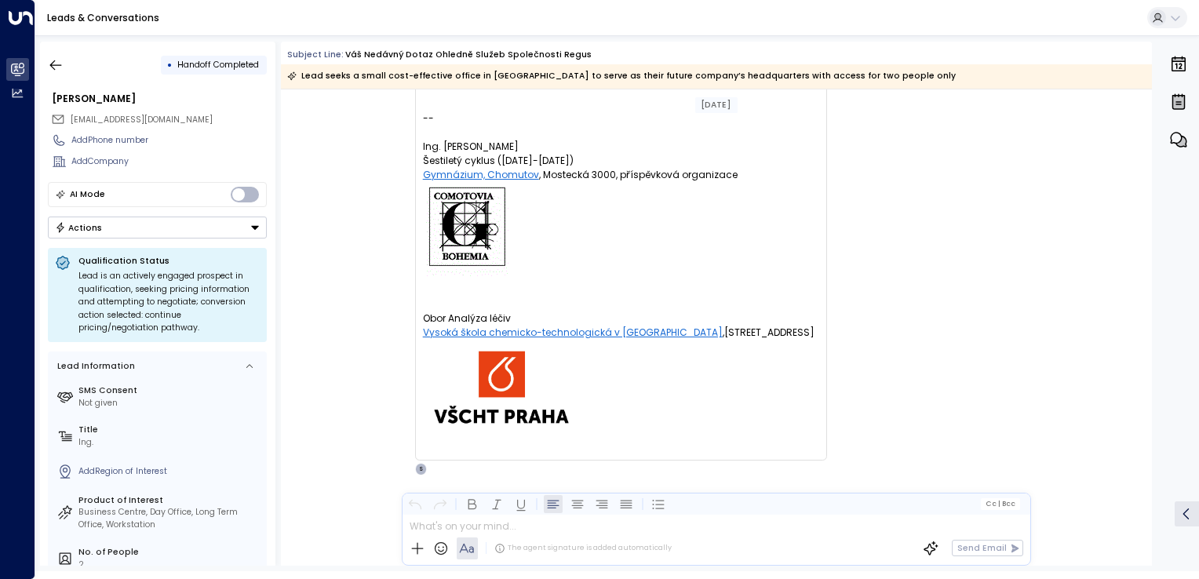
scroll to position [1216, 0]
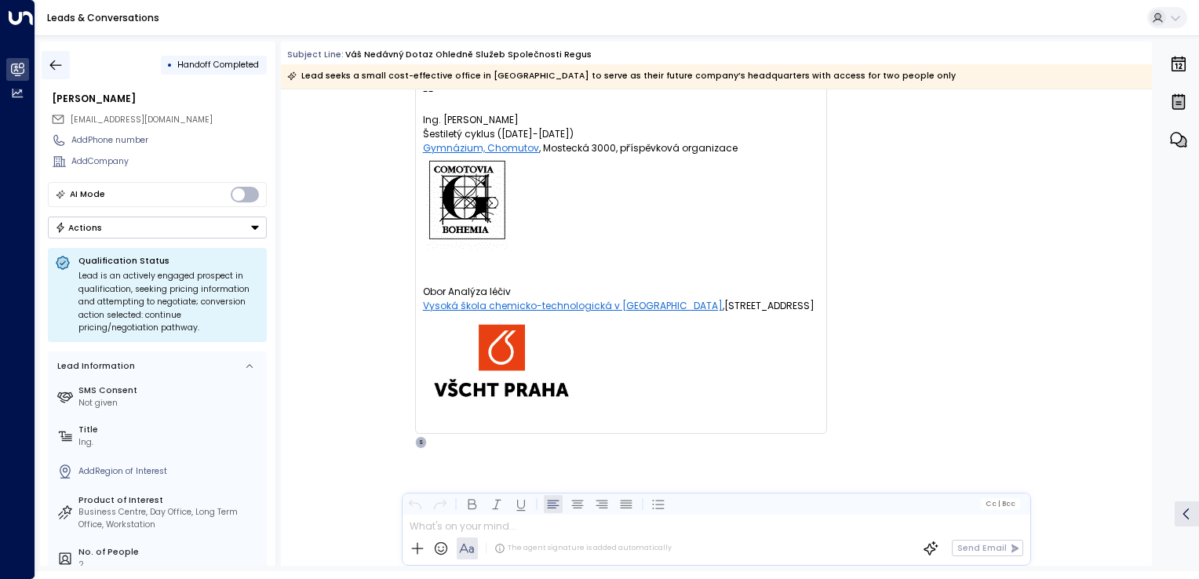
click at [64, 61] on button "button" at bounding box center [56, 65] width 28 height 28
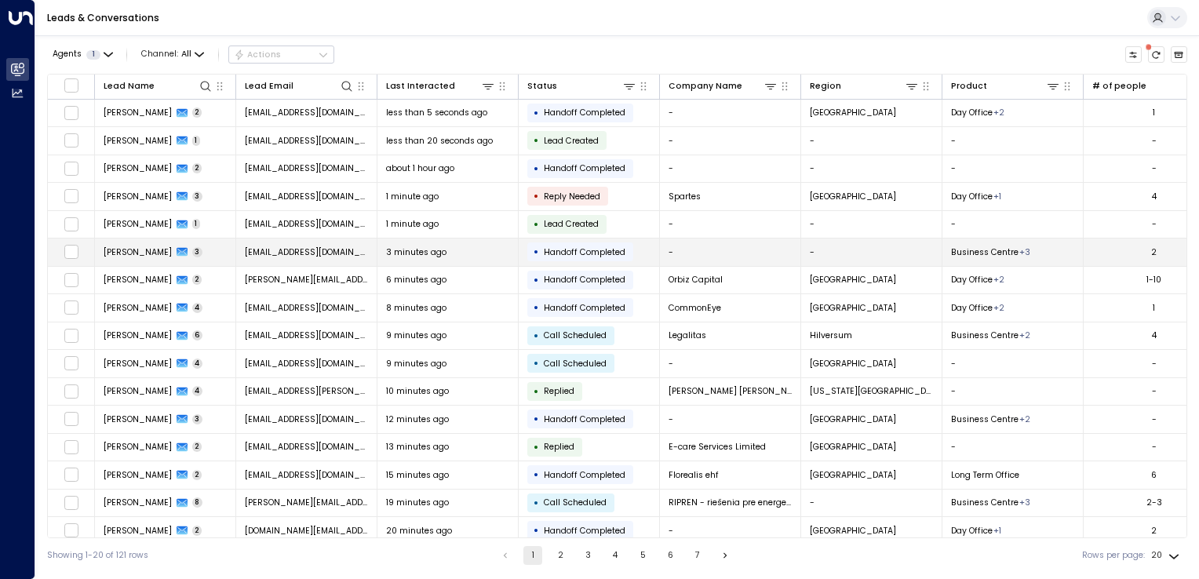
click at [279, 257] on td "[EMAIL_ADDRESS][DOMAIN_NAME]" at bounding box center [306, 252] width 141 height 27
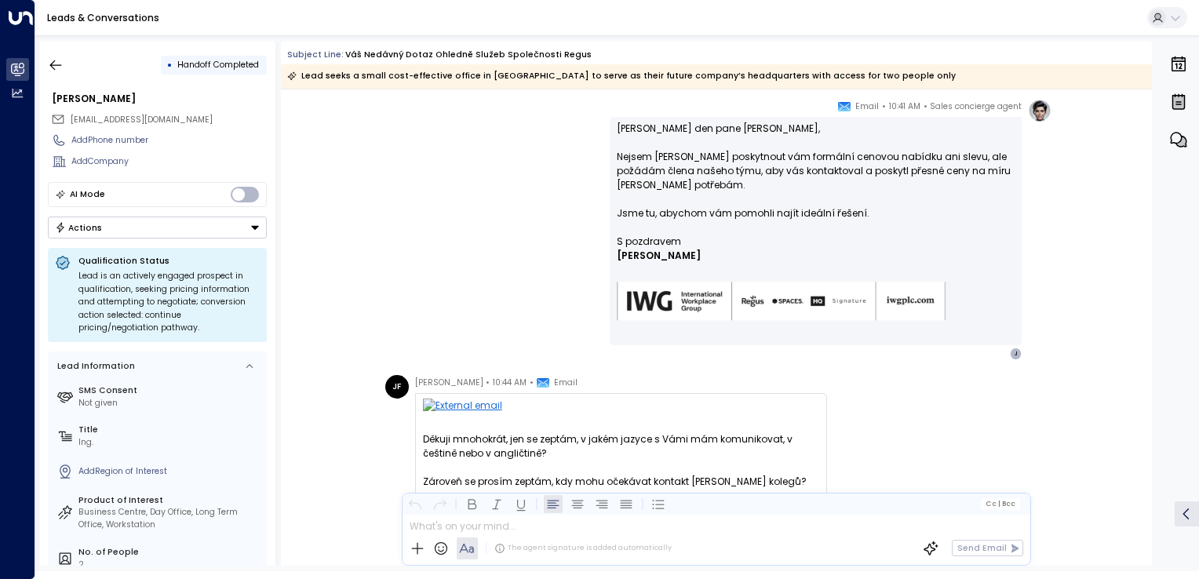
scroll to position [693, 0]
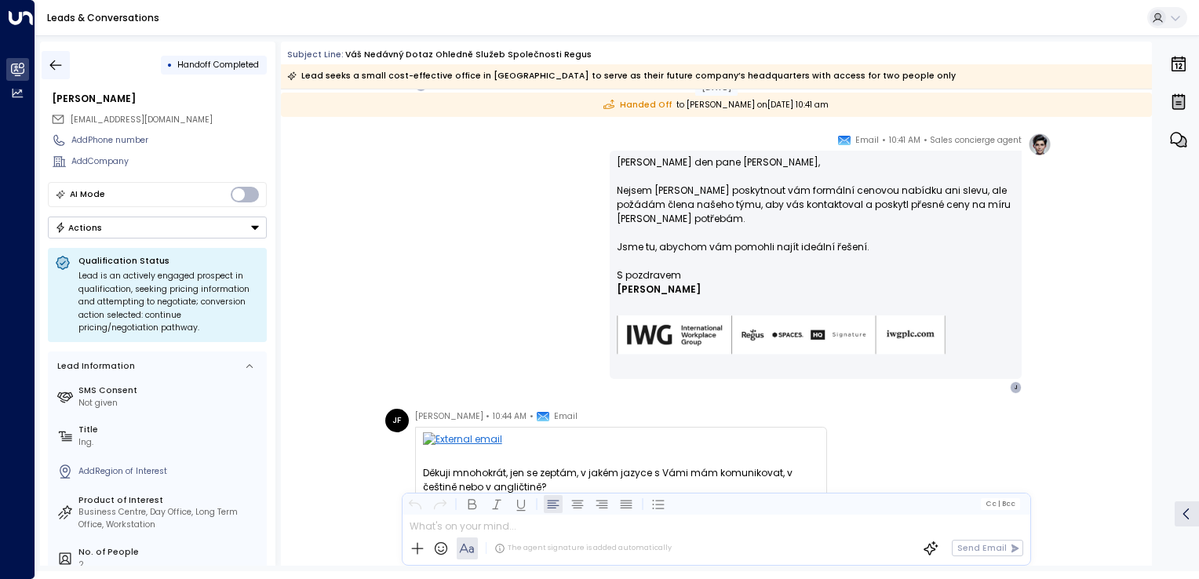
click at [47, 58] on button "button" at bounding box center [56, 65] width 28 height 28
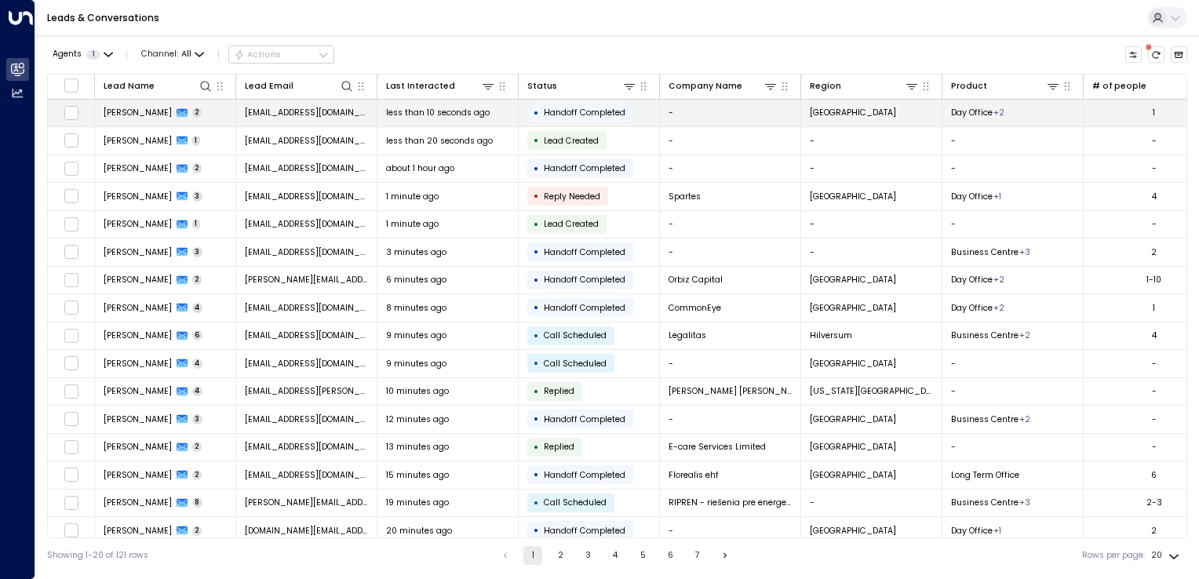
click at [293, 119] on td "[EMAIL_ADDRESS][DOMAIN_NAME]" at bounding box center [306, 113] width 141 height 27
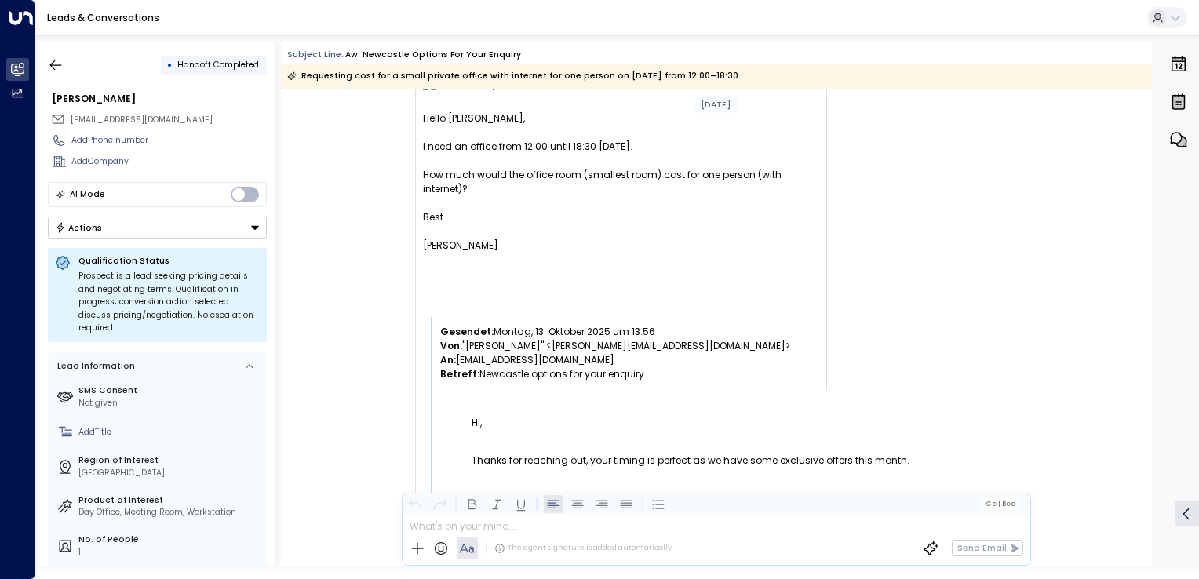
scroll to position [1, 0]
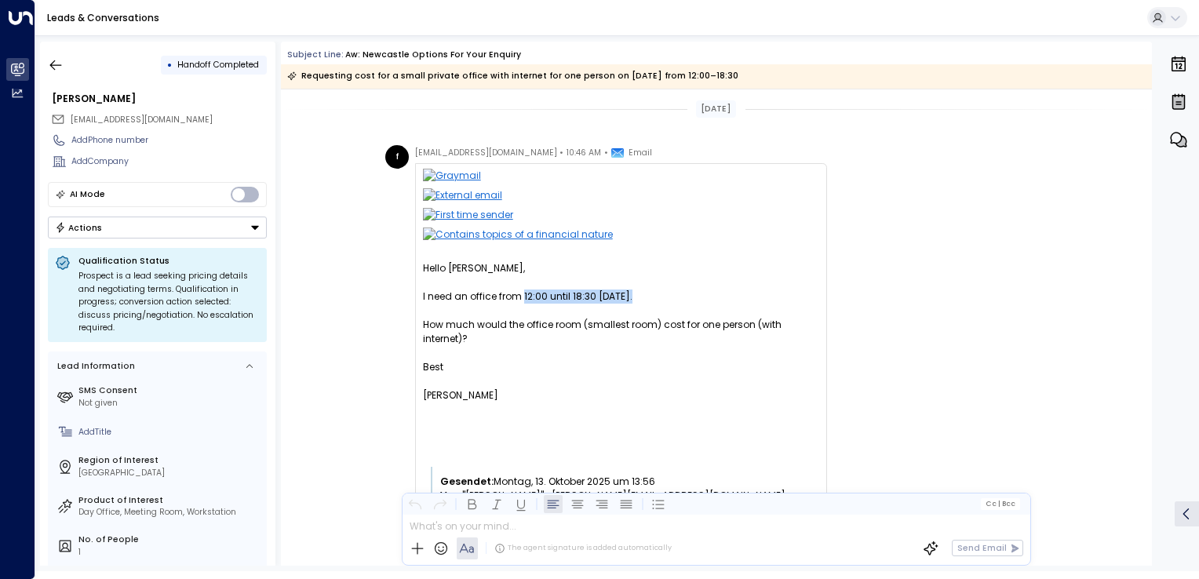
drag, startPoint x: 520, startPoint y: 301, endPoint x: 565, endPoint y: 309, distance: 46.2
drag, startPoint x: 565, startPoint y: 309, endPoint x: 536, endPoint y: 313, distance: 29.3
click at [536, 313] on div at bounding box center [621, 311] width 396 height 14
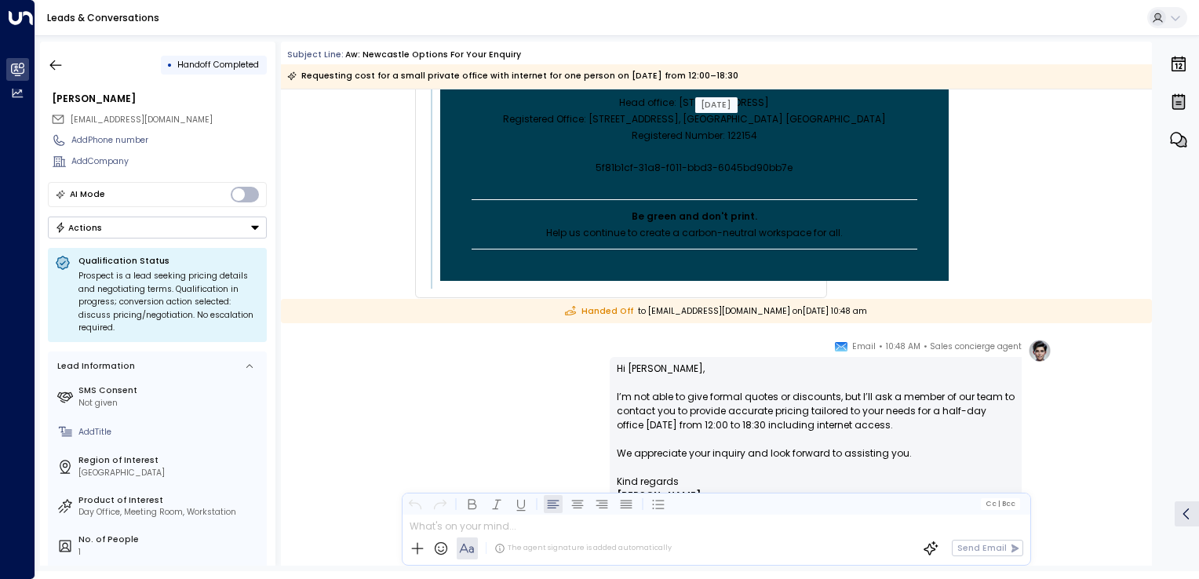
scroll to position [8006, 0]
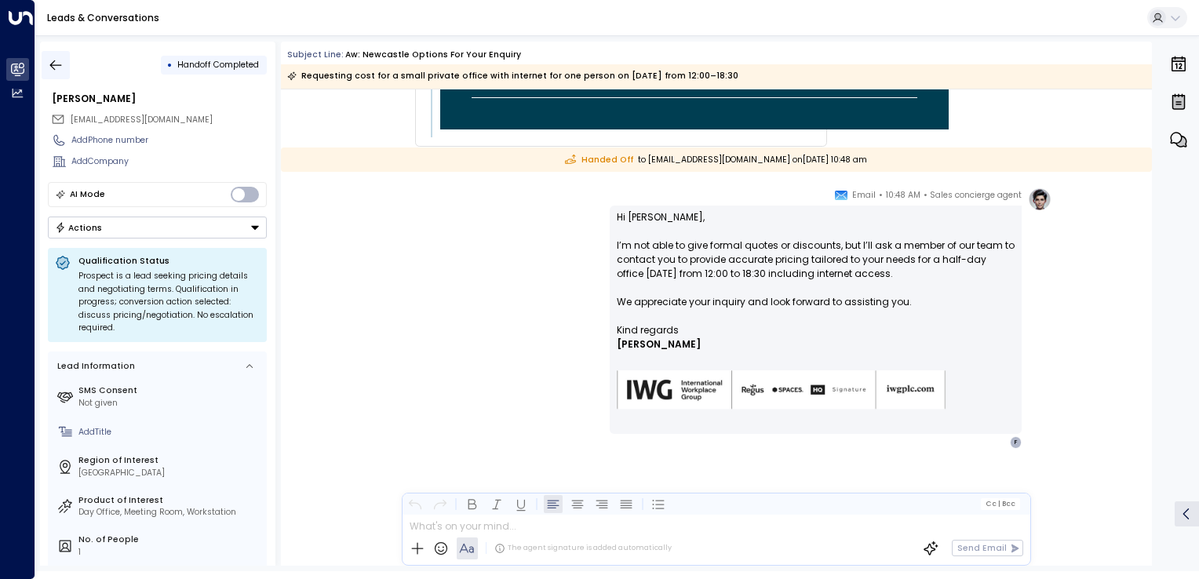
click at [59, 64] on icon "button" at bounding box center [56, 65] width 12 height 10
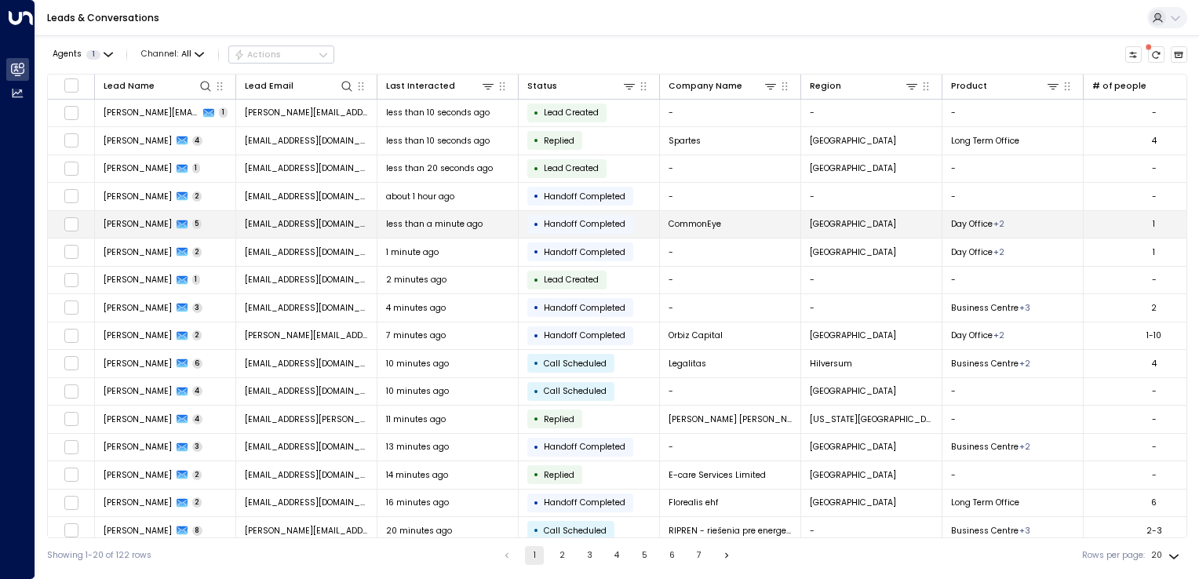
click at [319, 220] on span "[EMAIL_ADDRESS][DOMAIN_NAME]" at bounding box center [307, 224] width 124 height 12
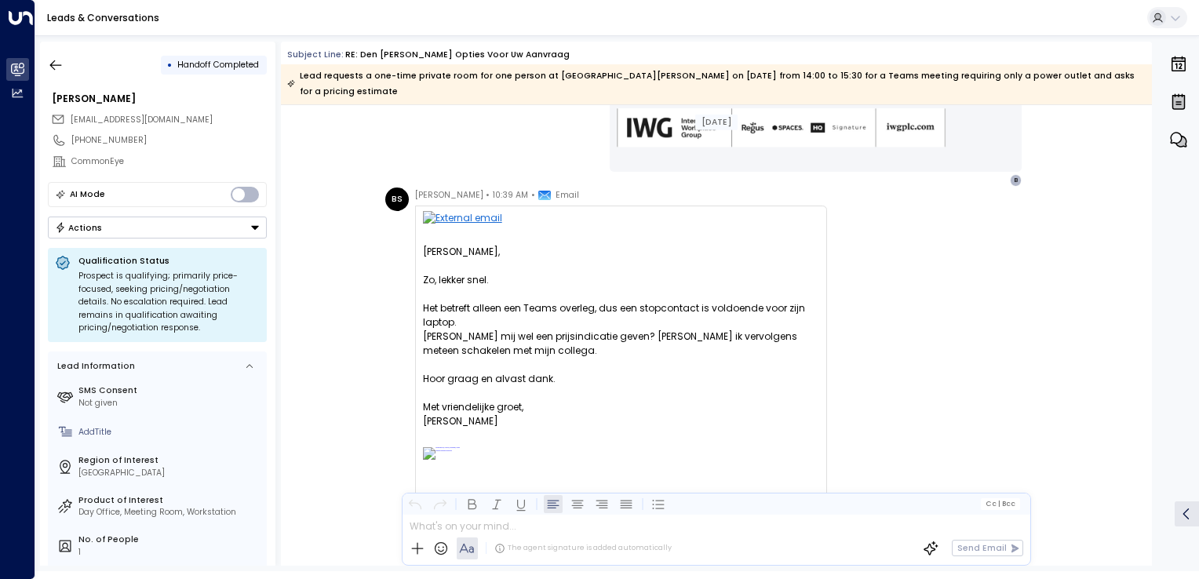
scroll to position [943, 0]
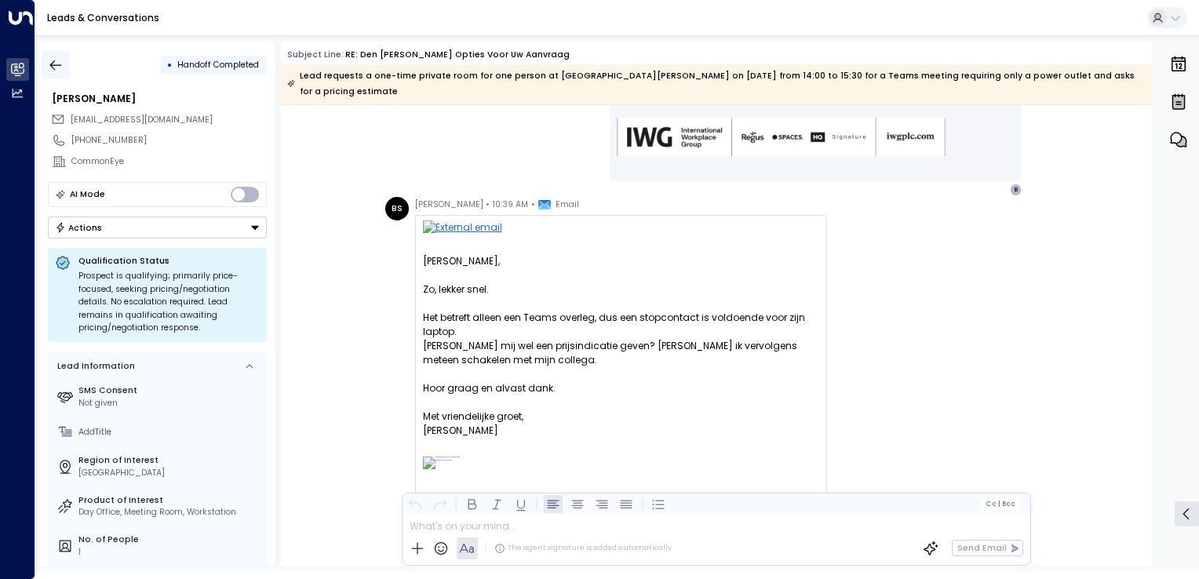
click at [61, 60] on icon "button" at bounding box center [56, 65] width 16 height 16
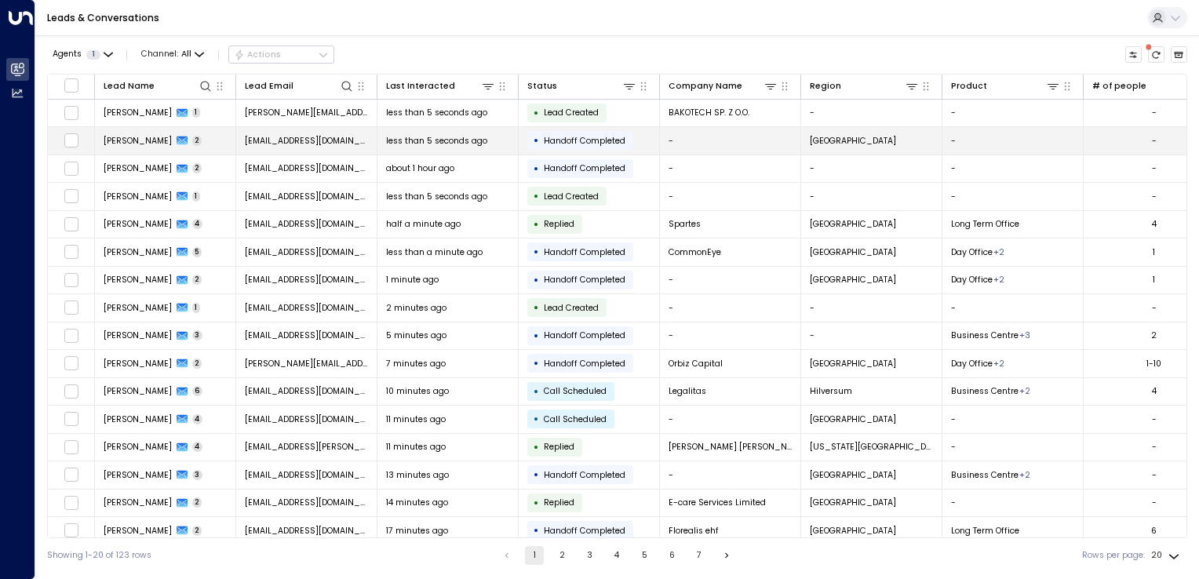
click at [280, 135] on span "[EMAIL_ADDRESS][DOMAIN_NAME]" at bounding box center [307, 141] width 124 height 12
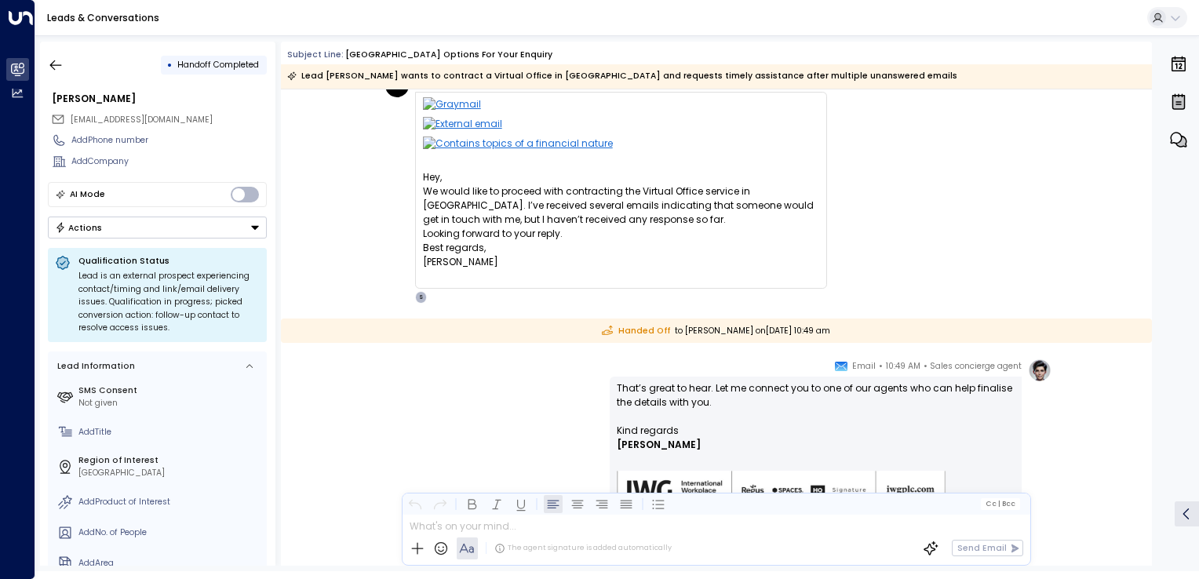
scroll to position [94, 0]
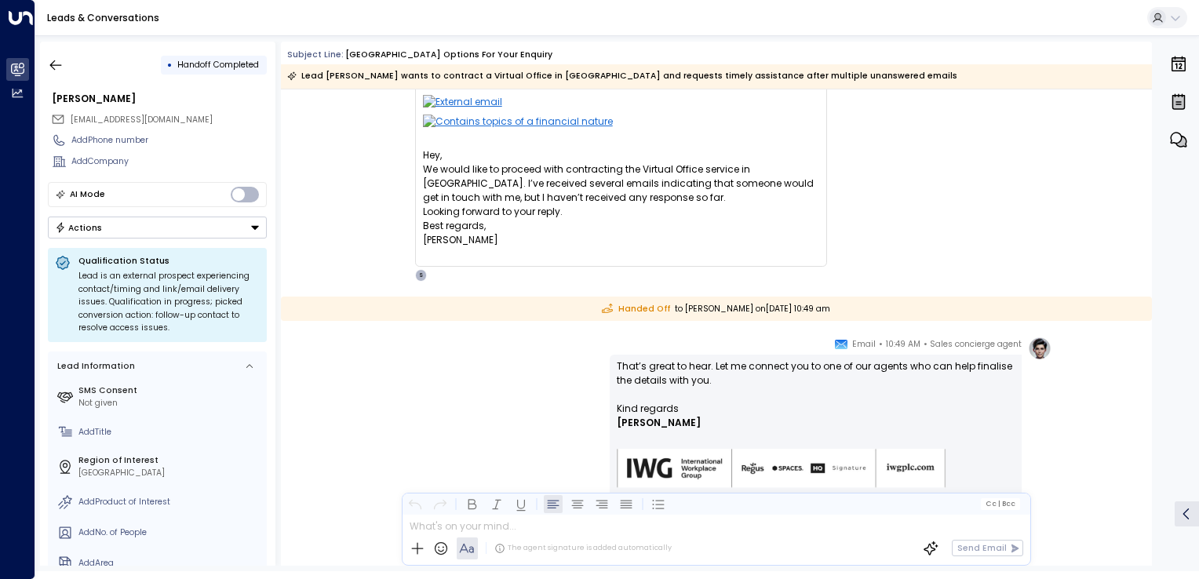
click at [1189, 314] on div "0" at bounding box center [1178, 304] width 40 height 524
click at [139, 118] on span "[EMAIL_ADDRESS][DOMAIN_NAME]" at bounding box center [142, 120] width 142 height 12
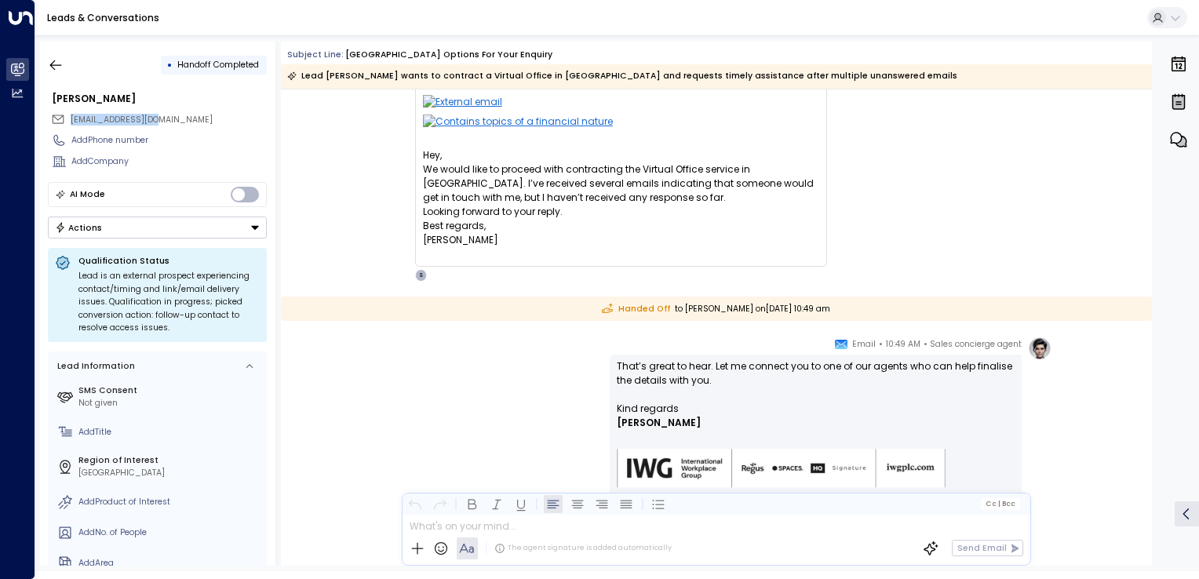
drag, startPoint x: 69, startPoint y: 120, endPoint x: 169, endPoint y: 127, distance: 99.9
click at [169, 127] on div "[EMAIL_ADDRESS][DOMAIN_NAME]" at bounding box center [159, 120] width 216 height 20
copy span "[EMAIL_ADDRESS][DOMAIN_NAME]"
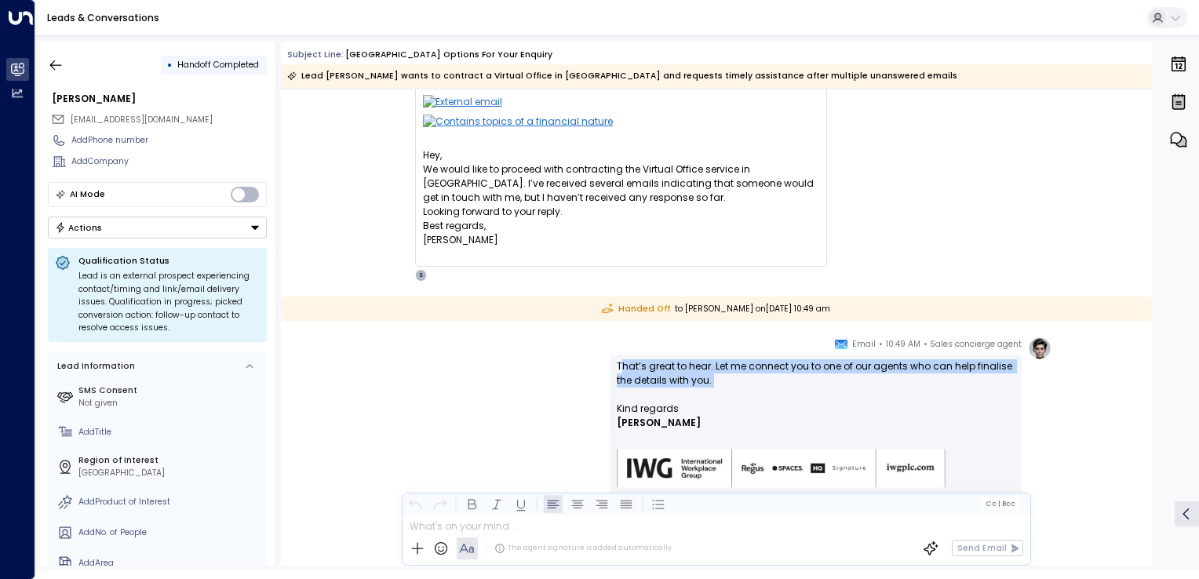
drag, startPoint x: 618, startPoint y: 361, endPoint x: 732, endPoint y: 397, distance: 119.4
click at [732, 397] on p "That’s great to hear. Let me connect you to one of our agents who can help fina…" at bounding box center [816, 380] width 398 height 42
click at [724, 381] on p "That’s great to hear. Let me connect you to one of our agents who can help fina…" at bounding box center [816, 380] width 398 height 42
drag, startPoint x: 713, startPoint y: 378, endPoint x: 608, endPoint y: 363, distance: 105.6
click at [610, 363] on div "That’s great to hear. Let me connect you to one of our agents who can help fina…" at bounding box center [816, 434] width 412 height 158
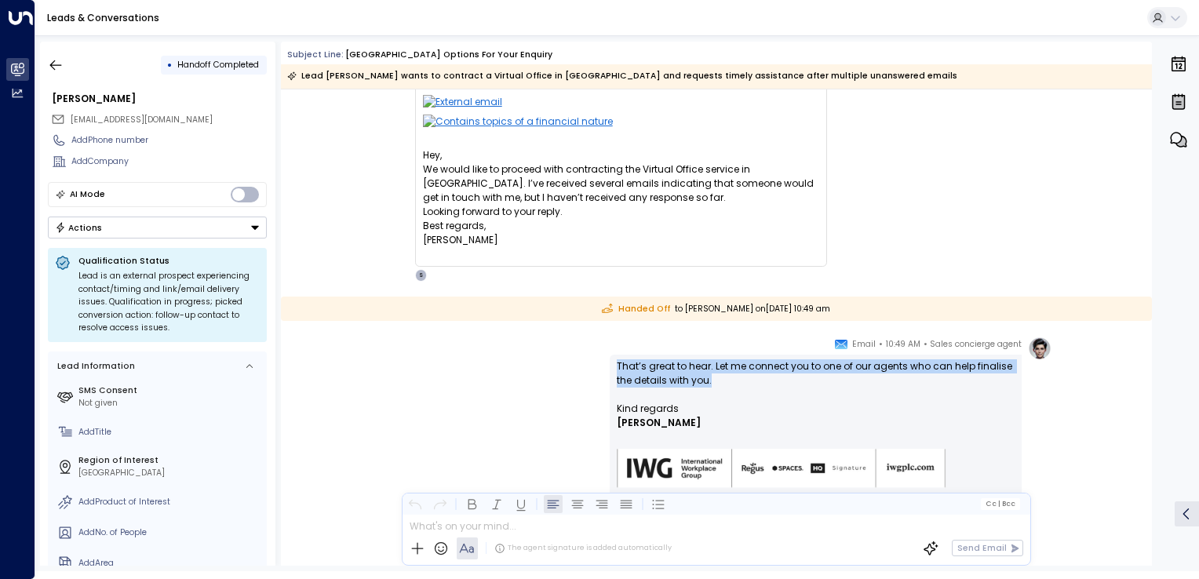
copy p "That’s great to hear. Let me connect you to one of our agents who can help fina…"
click at [54, 66] on icon "button" at bounding box center [56, 65] width 16 height 16
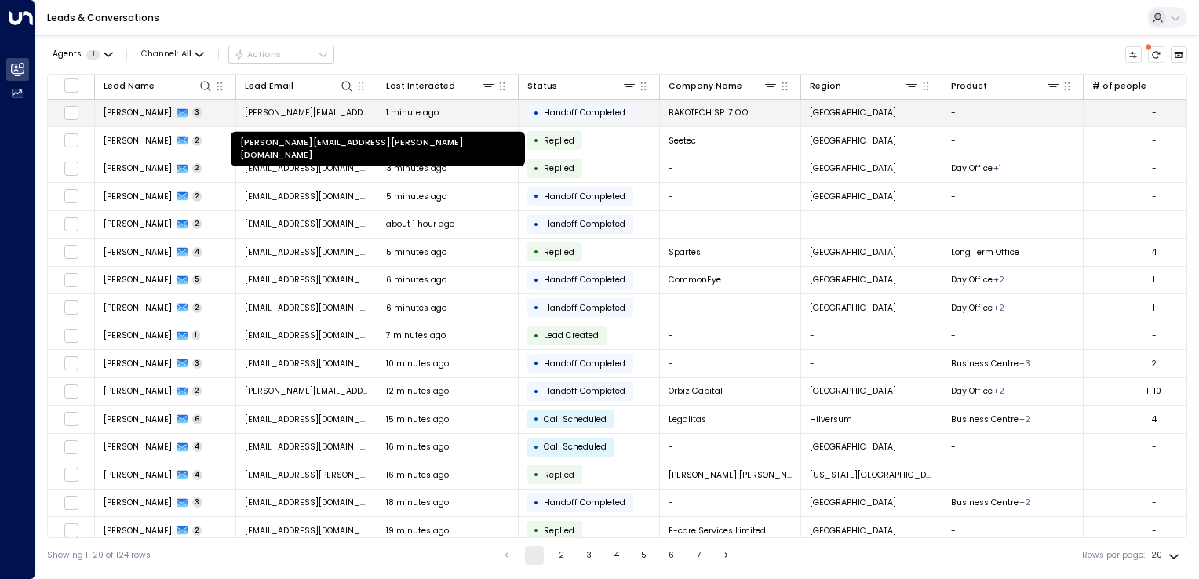
click at [301, 112] on span "[PERSON_NAME][EMAIL_ADDRESS][PERSON_NAME][DOMAIN_NAME]" at bounding box center [307, 113] width 124 height 12
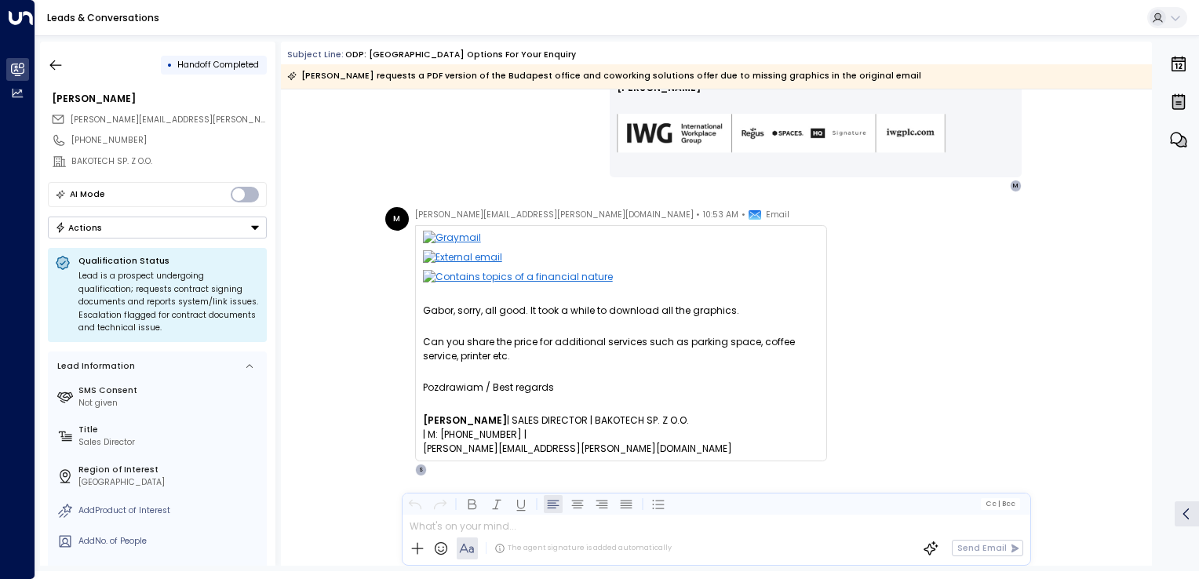
scroll to position [558, 0]
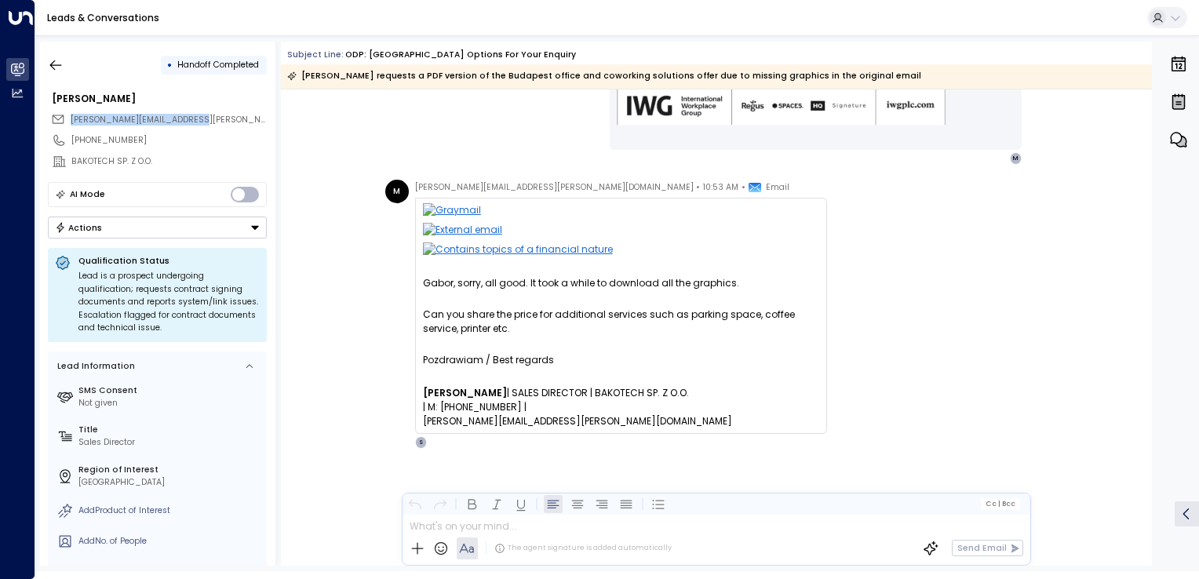
drag, startPoint x: 205, startPoint y: 115, endPoint x: 73, endPoint y: 117, distance: 131.9
click at [73, 117] on div "[PERSON_NAME][EMAIL_ADDRESS][PERSON_NAME][DOMAIN_NAME]" at bounding box center [159, 120] width 216 height 20
copy span "[PERSON_NAME][EMAIL_ADDRESS][PERSON_NAME][DOMAIN_NAME]"
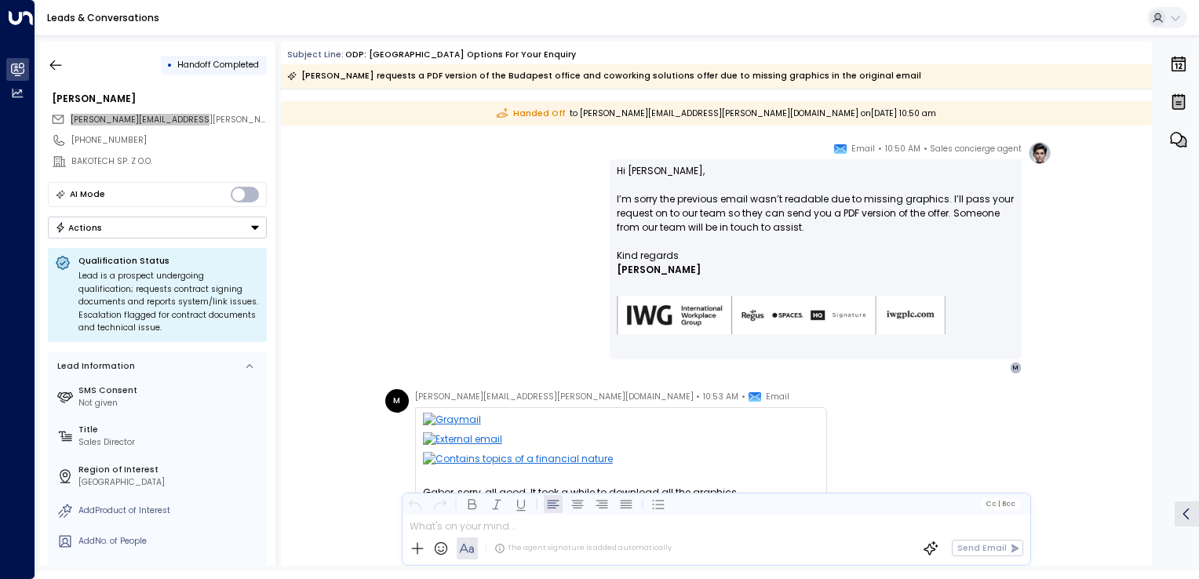
scroll to position [244, 0]
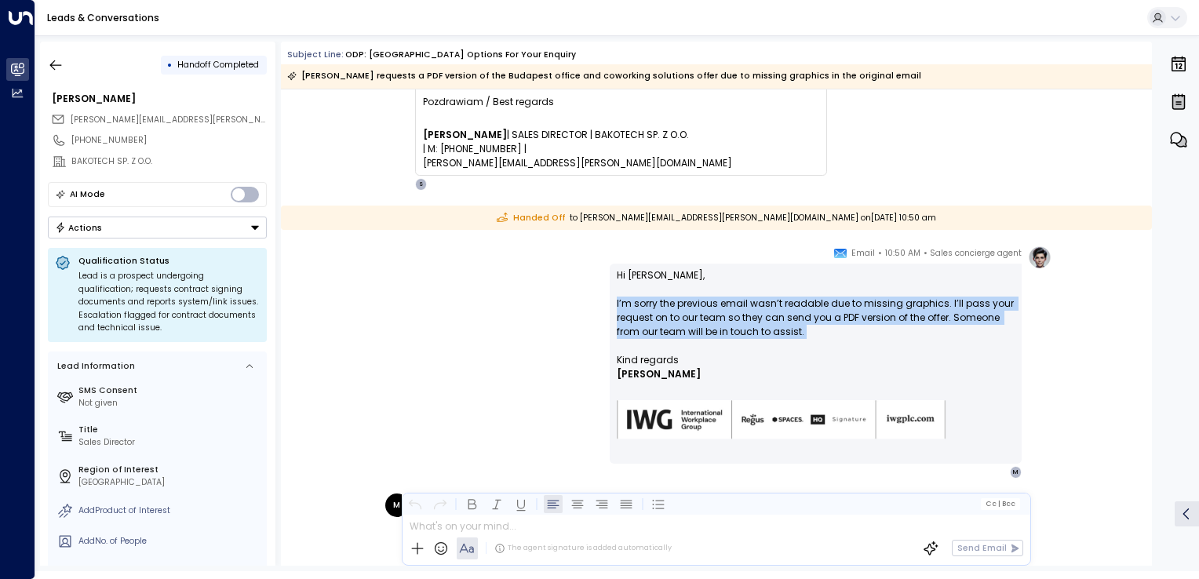
drag, startPoint x: 615, startPoint y: 302, endPoint x: 849, endPoint y: 350, distance: 238.7
click at [849, 350] on div "Hi [PERSON_NAME], I’m sorry the previous email wasn’t readable due to missing g…" at bounding box center [816, 364] width 412 height 200
copy p "I’m sorry the previous email wasn’t readable due to missing graphics. I’ll pass…"
click at [49, 64] on icon "button" at bounding box center [56, 65] width 16 height 16
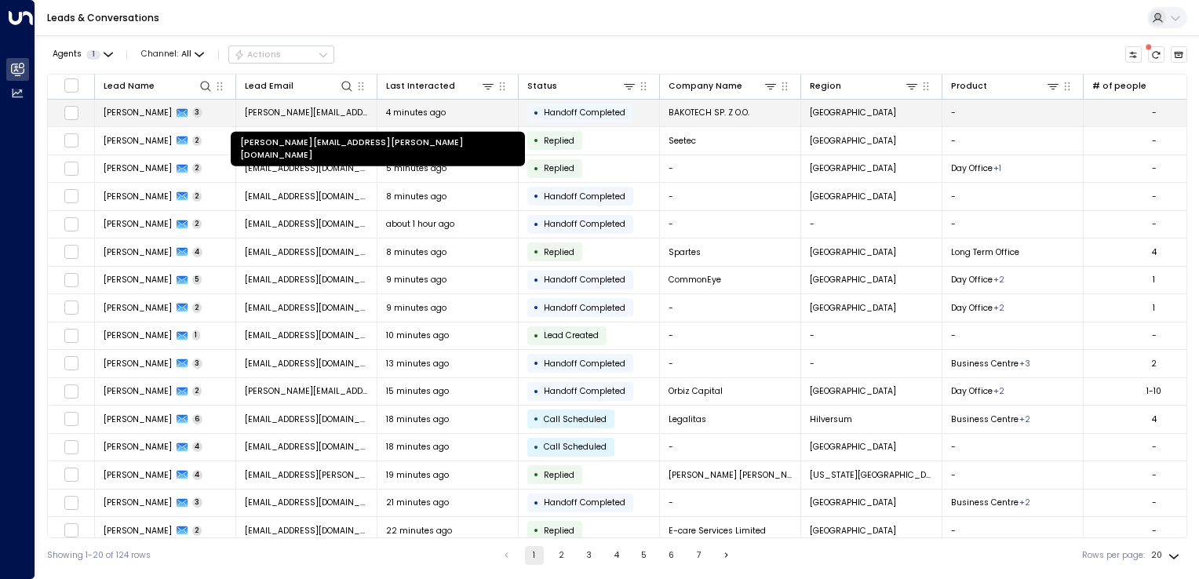
click at [323, 110] on span "[PERSON_NAME][EMAIL_ADDRESS][PERSON_NAME][DOMAIN_NAME]" at bounding box center [307, 113] width 124 height 12
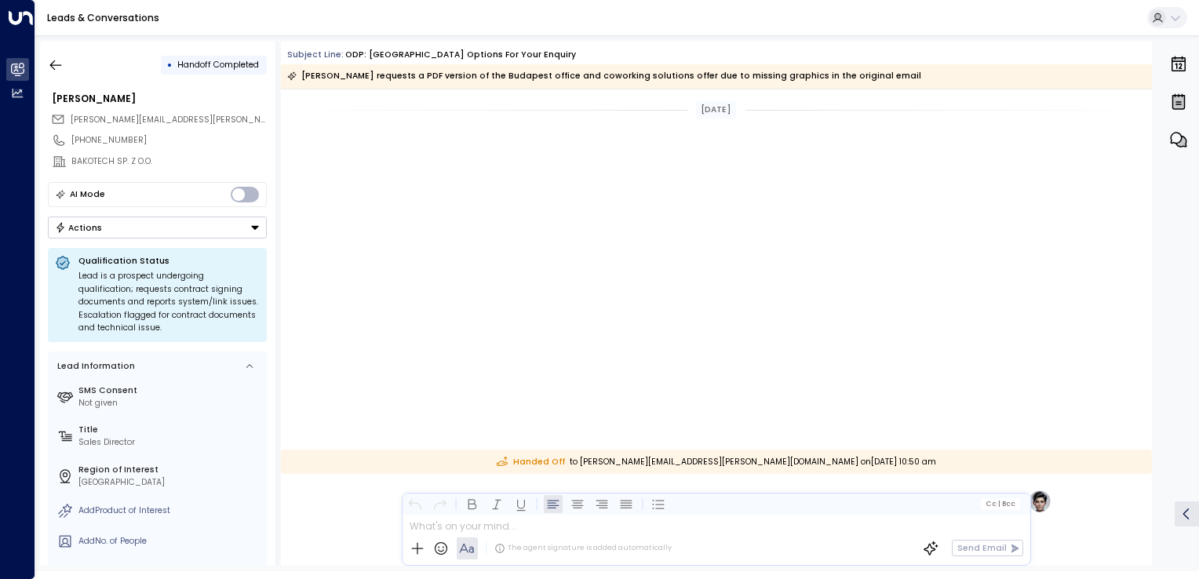
scroll to position [558, 0]
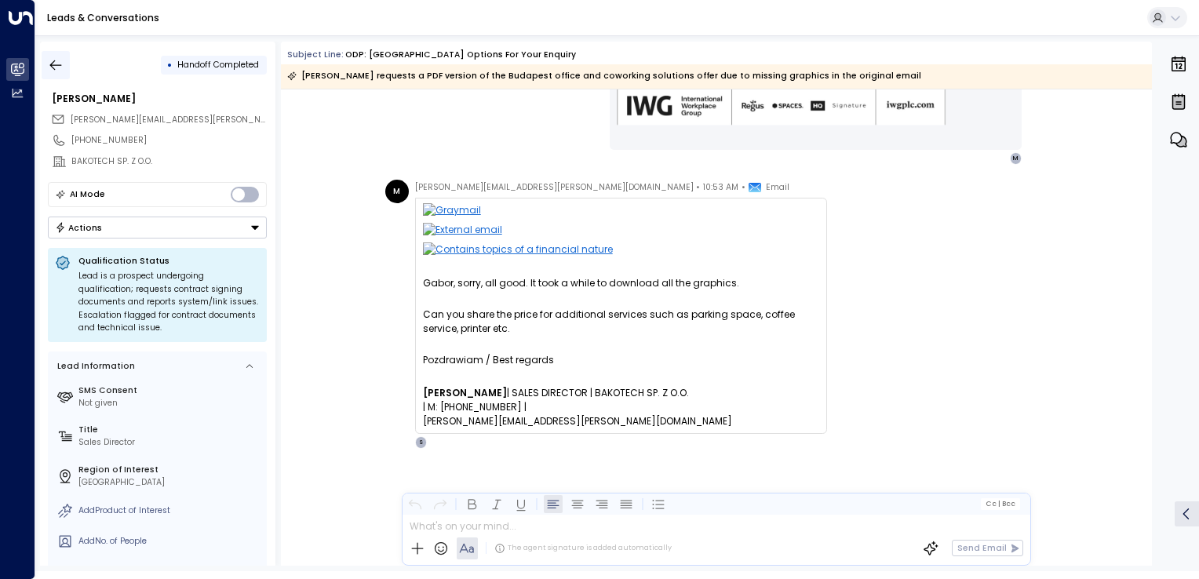
click at [57, 56] on button "button" at bounding box center [56, 65] width 28 height 28
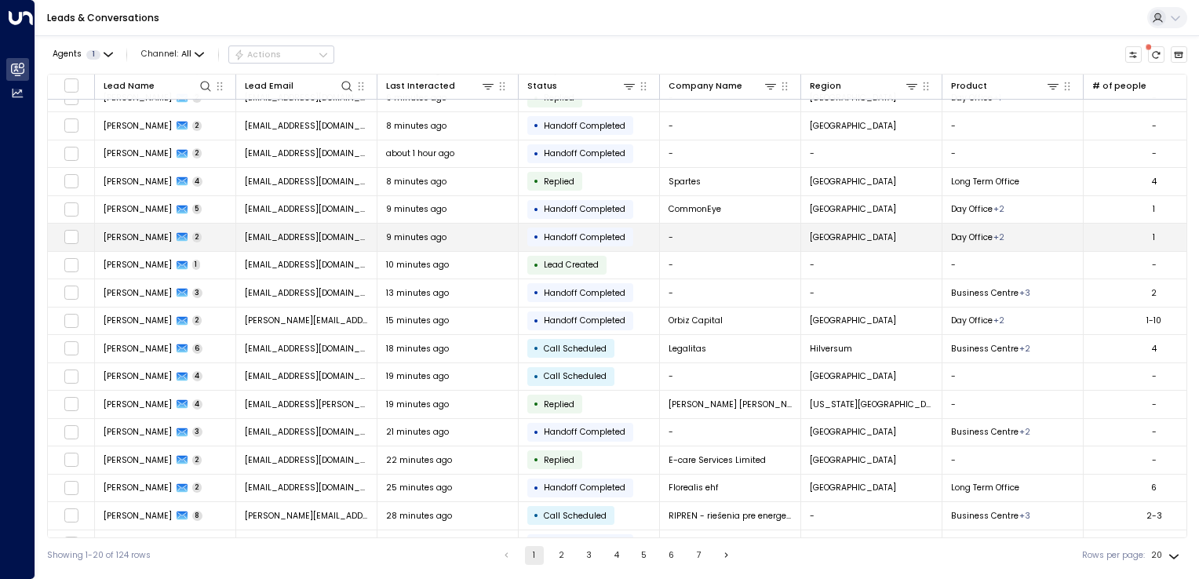
scroll to position [119, 0]
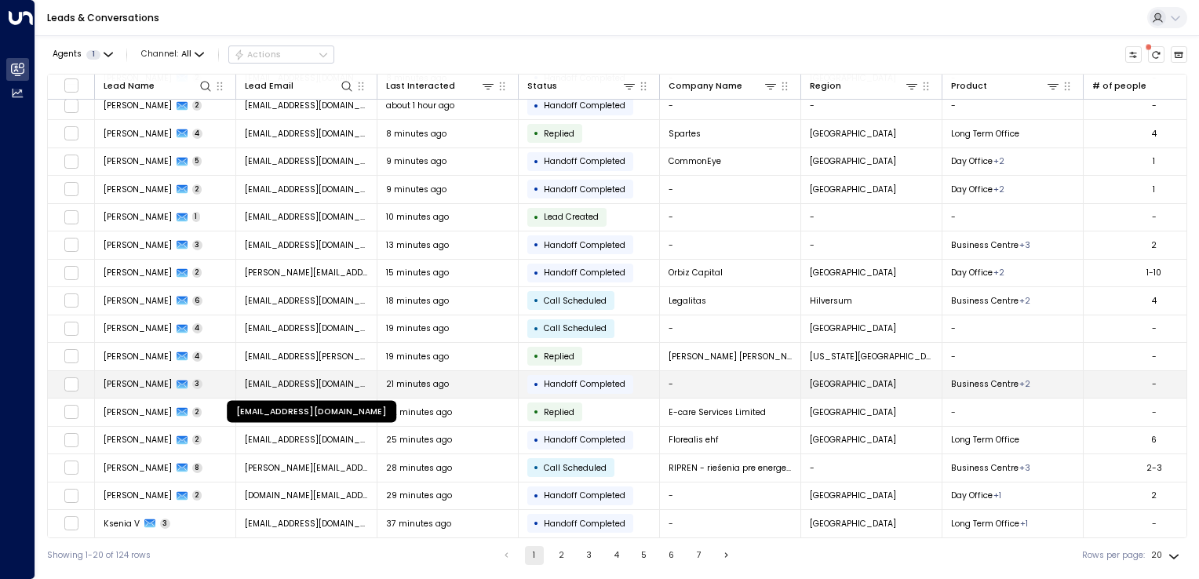
click at [355, 381] on span "[EMAIL_ADDRESS][DOMAIN_NAME]" at bounding box center [307, 384] width 124 height 12
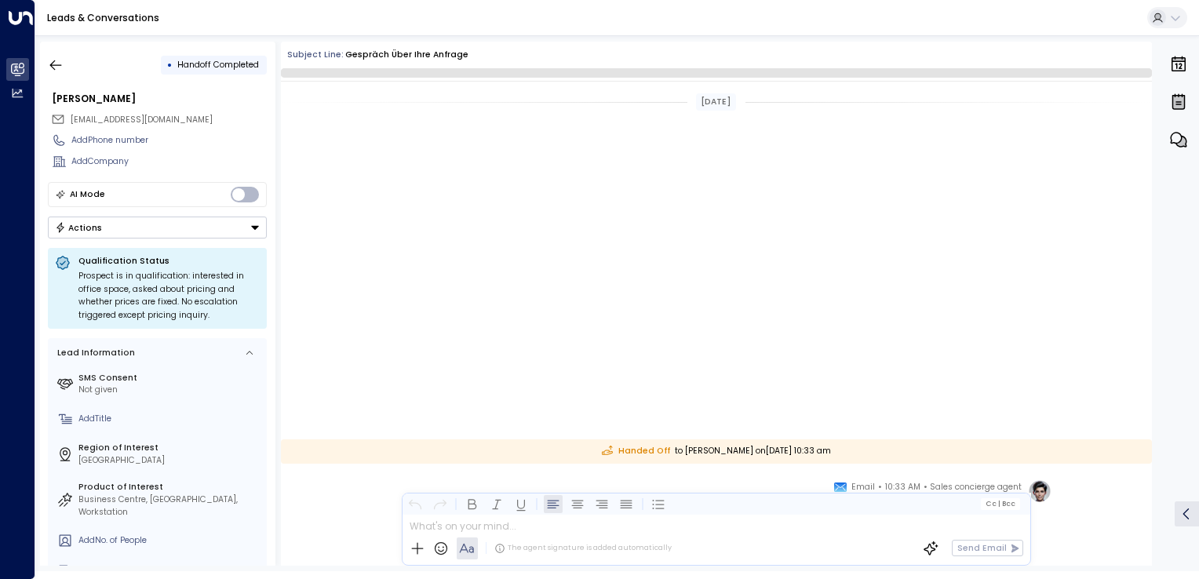
scroll to position [469, 0]
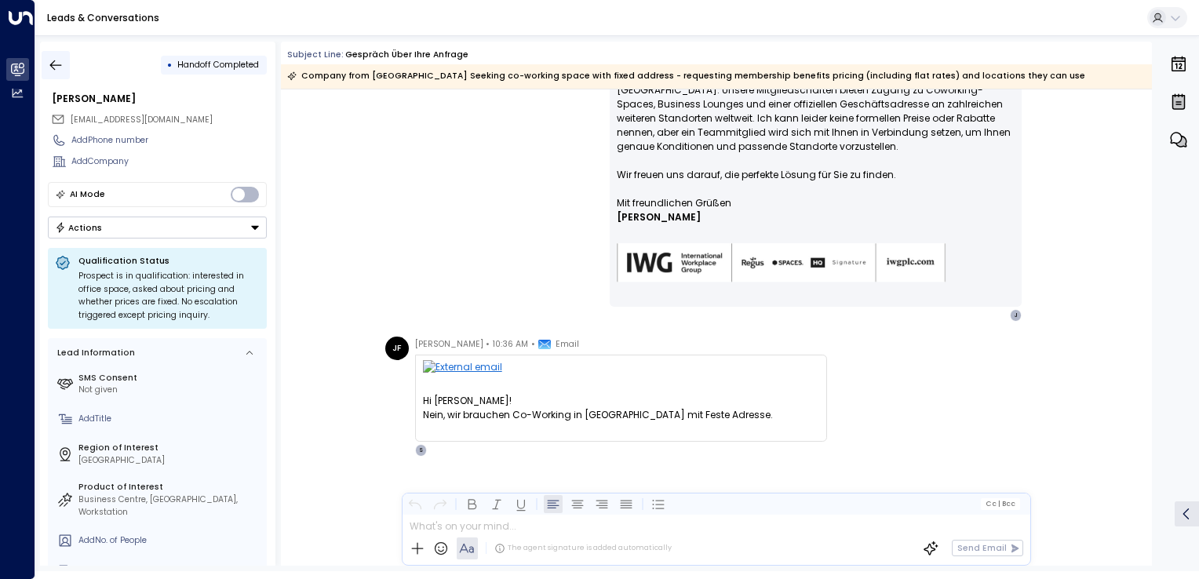
click at [57, 64] on icon "button" at bounding box center [56, 65] width 16 height 16
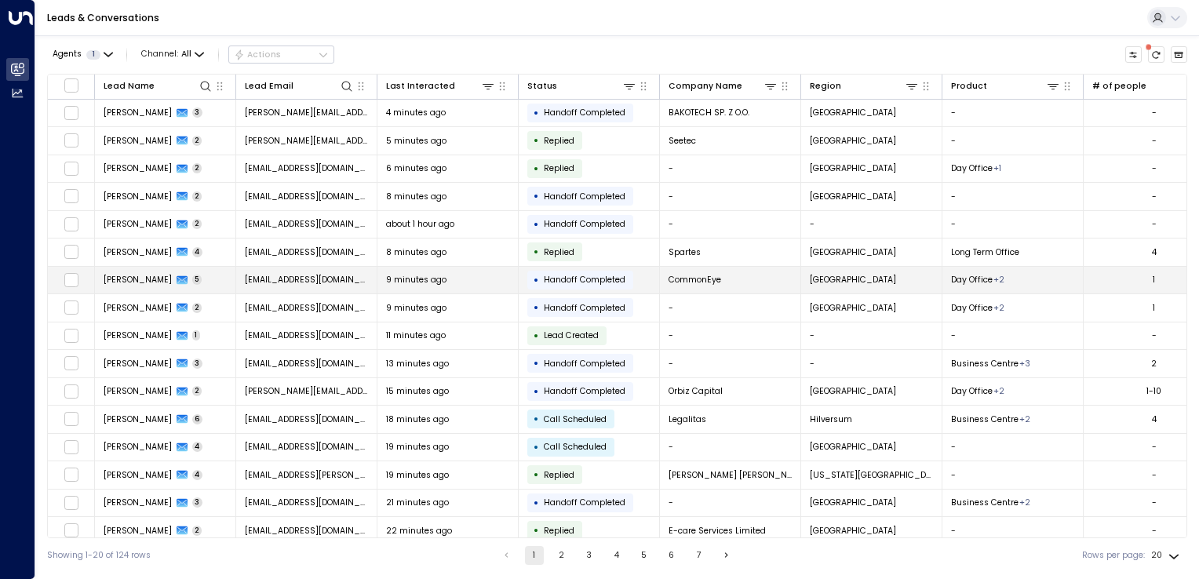
scroll to position [119, 0]
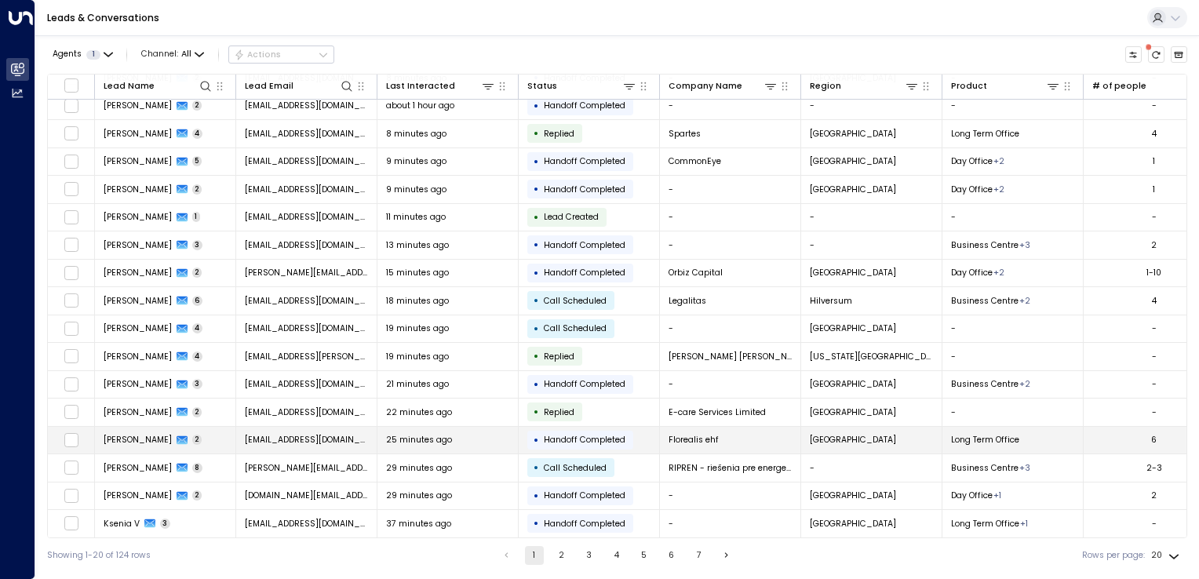
click at [312, 437] on span "[EMAIL_ADDRESS][DOMAIN_NAME]" at bounding box center [307, 440] width 124 height 12
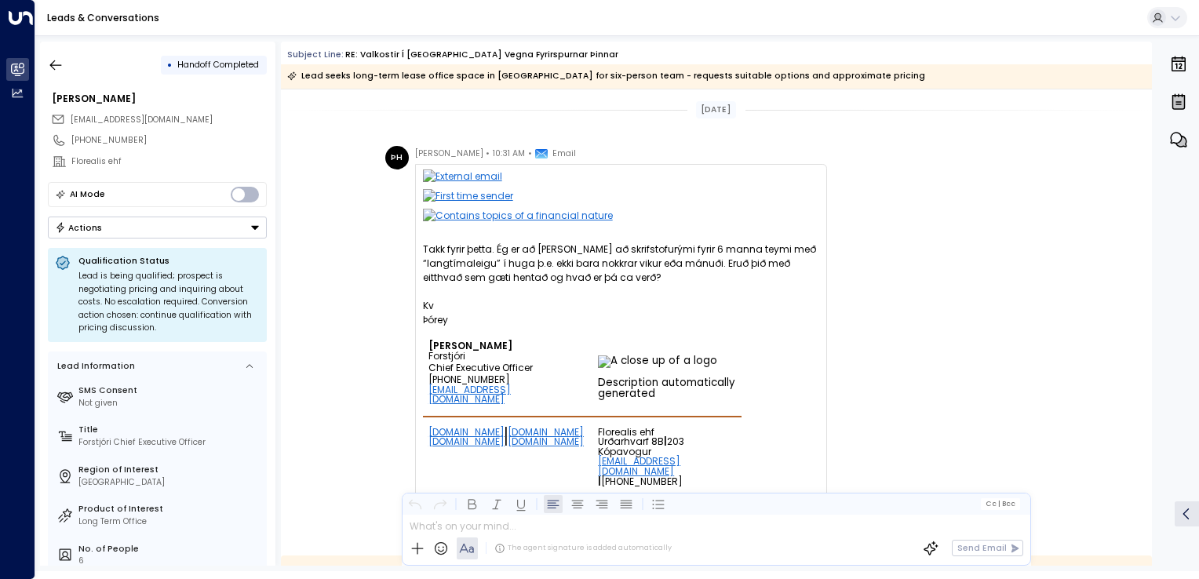
scroll to position [436, 0]
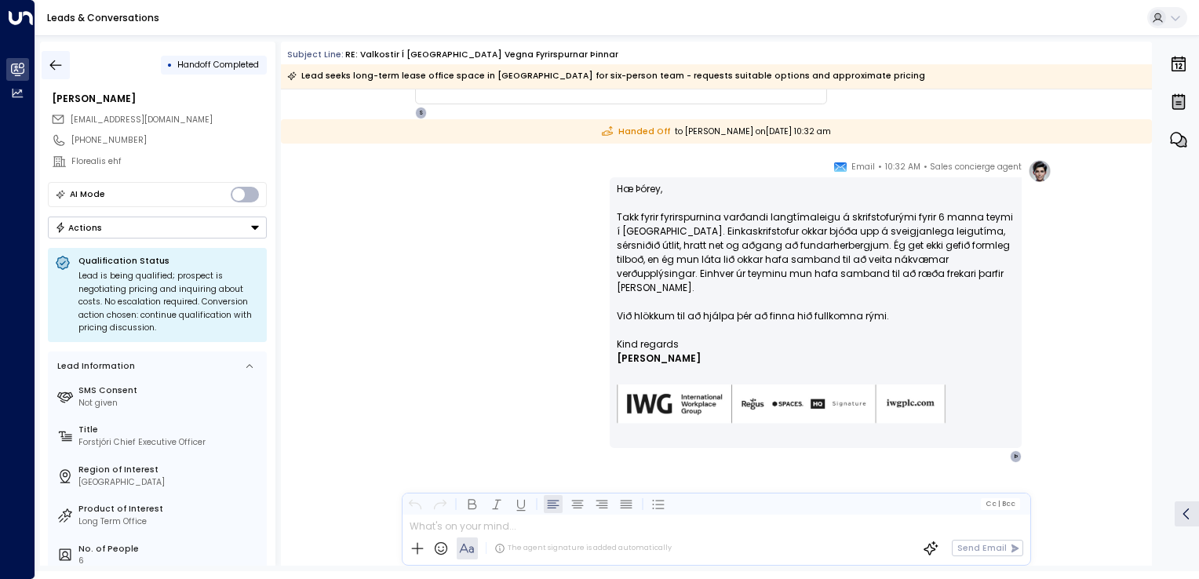
click at [60, 64] on icon "button" at bounding box center [56, 65] width 12 height 10
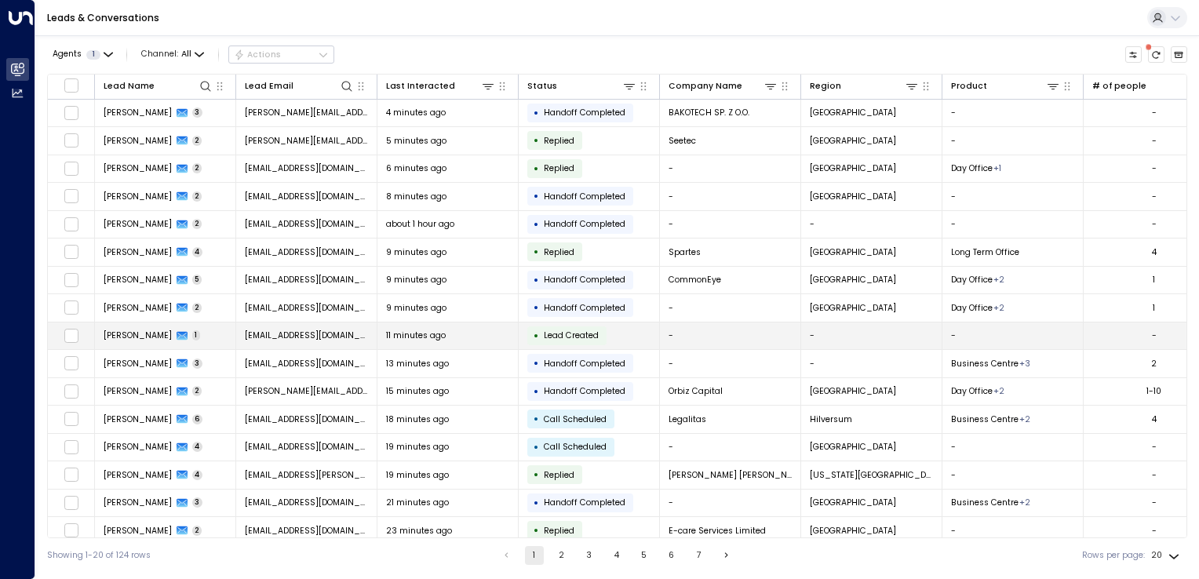
scroll to position [119, 0]
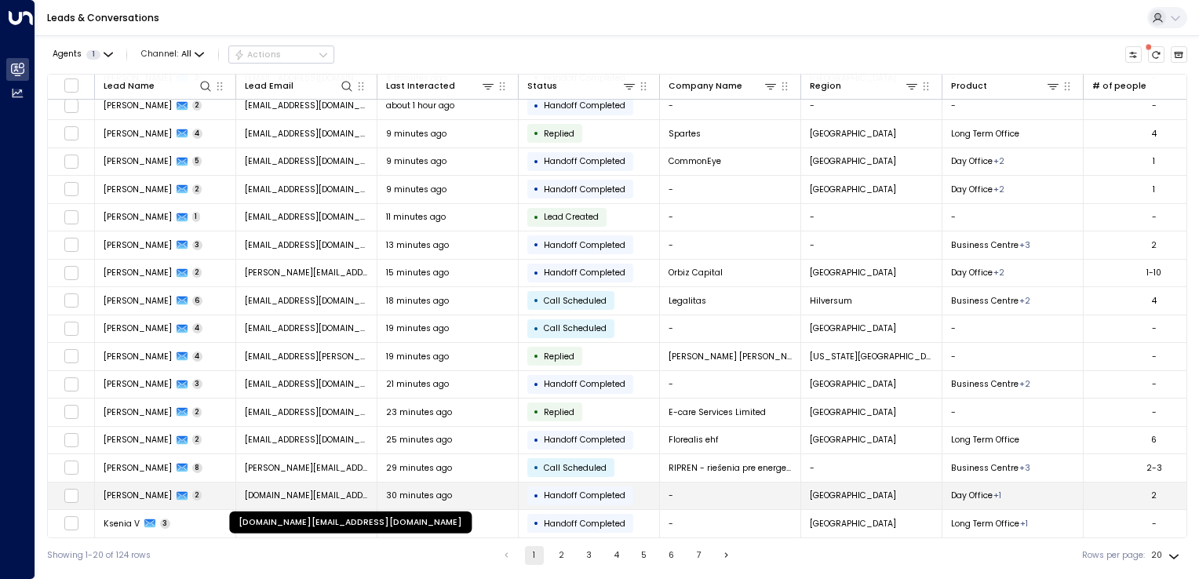
click at [305, 491] on span "[DOMAIN_NAME][EMAIL_ADDRESS][DOMAIN_NAME]" at bounding box center [307, 496] width 124 height 12
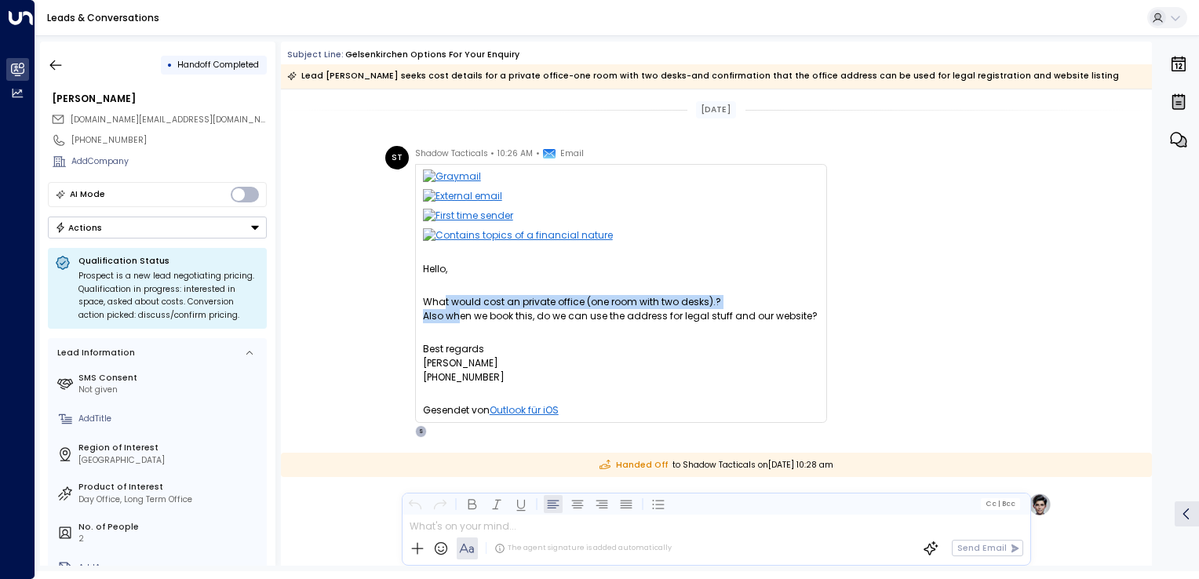
drag, startPoint x: 441, startPoint y: 305, endPoint x: 454, endPoint y: 309, distance: 14.1
click at [454, 309] on div "Hello, What would cost an private office (one room with two desks).? Also when …" at bounding box center [621, 323] width 396 height 122
drag, startPoint x: 454, startPoint y: 309, endPoint x: 468, endPoint y: 315, distance: 14.4
click at [468, 315] on div "Also when we book this, do we can use the address for legal stuff and our websi…" at bounding box center [621, 316] width 396 height 14
drag, startPoint x: 446, startPoint y: 315, endPoint x: 456, endPoint y: 319, distance: 10.9
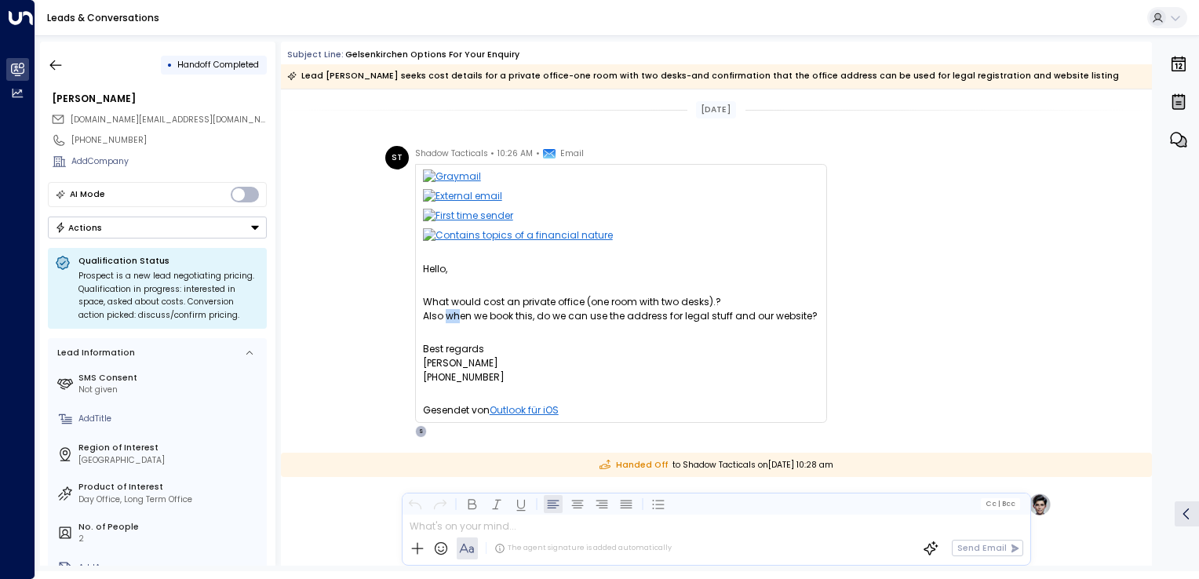
click at [456, 319] on div "Also when we book this, do we can use the address for legal stuff and our websi…" at bounding box center [621, 316] width 396 height 14
drag, startPoint x: 456, startPoint y: 319, endPoint x: 538, endPoint y: 328, distance: 82.2
click at [538, 328] on div at bounding box center [621, 332] width 396 height 19
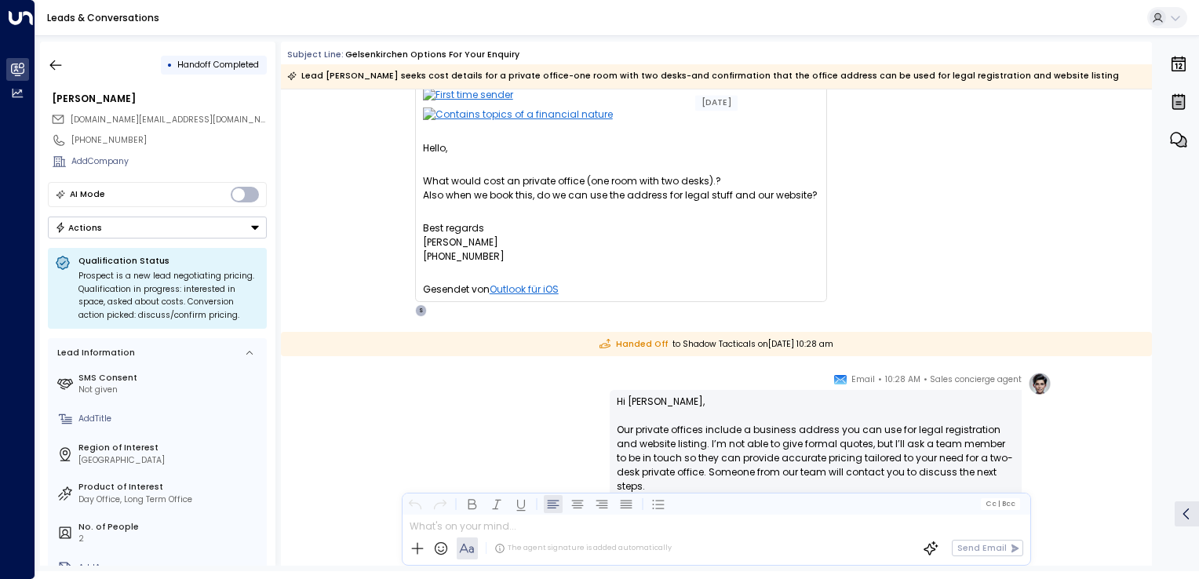
scroll to position [291, 0]
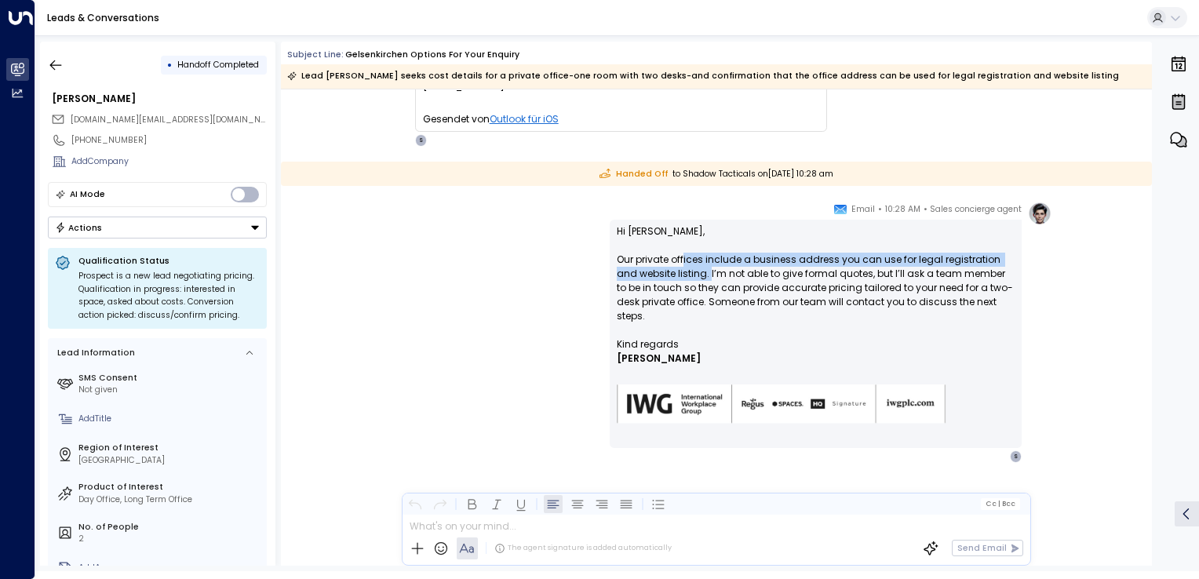
drag, startPoint x: 681, startPoint y: 261, endPoint x: 688, endPoint y: 271, distance: 12.0
click at [688, 271] on p "Hi [PERSON_NAME], Our private offices include a business address you can use fo…" at bounding box center [816, 280] width 398 height 113
click at [694, 275] on p "Hi [PERSON_NAME], Our private offices include a business address you can use fo…" at bounding box center [816, 280] width 398 height 113
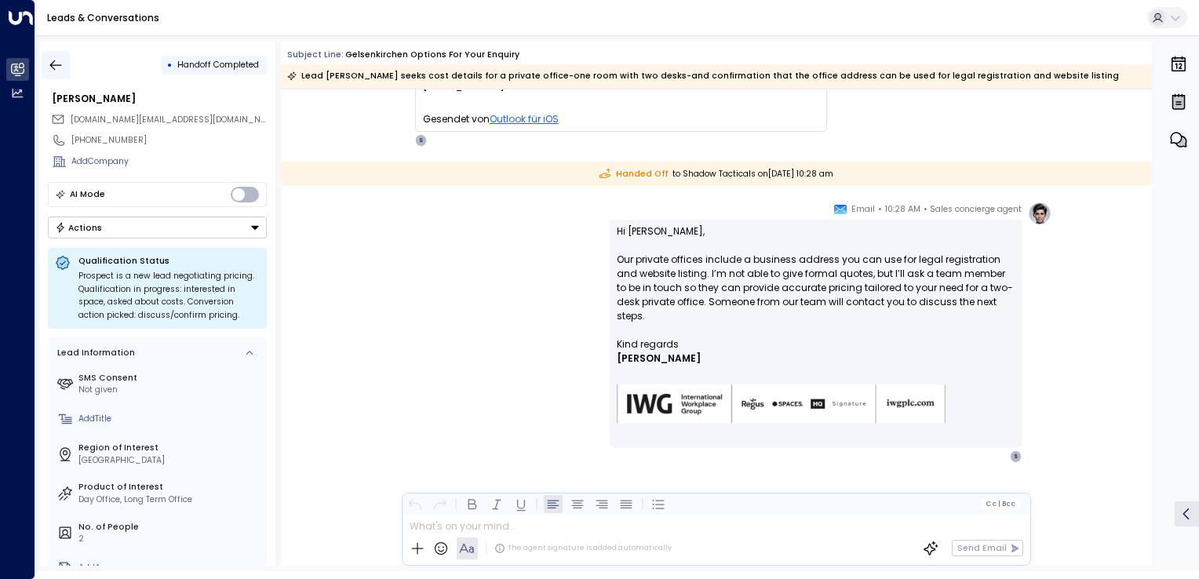
click at [59, 59] on icon "button" at bounding box center [56, 65] width 16 height 16
